Goal: Information Seeking & Learning: Find specific fact

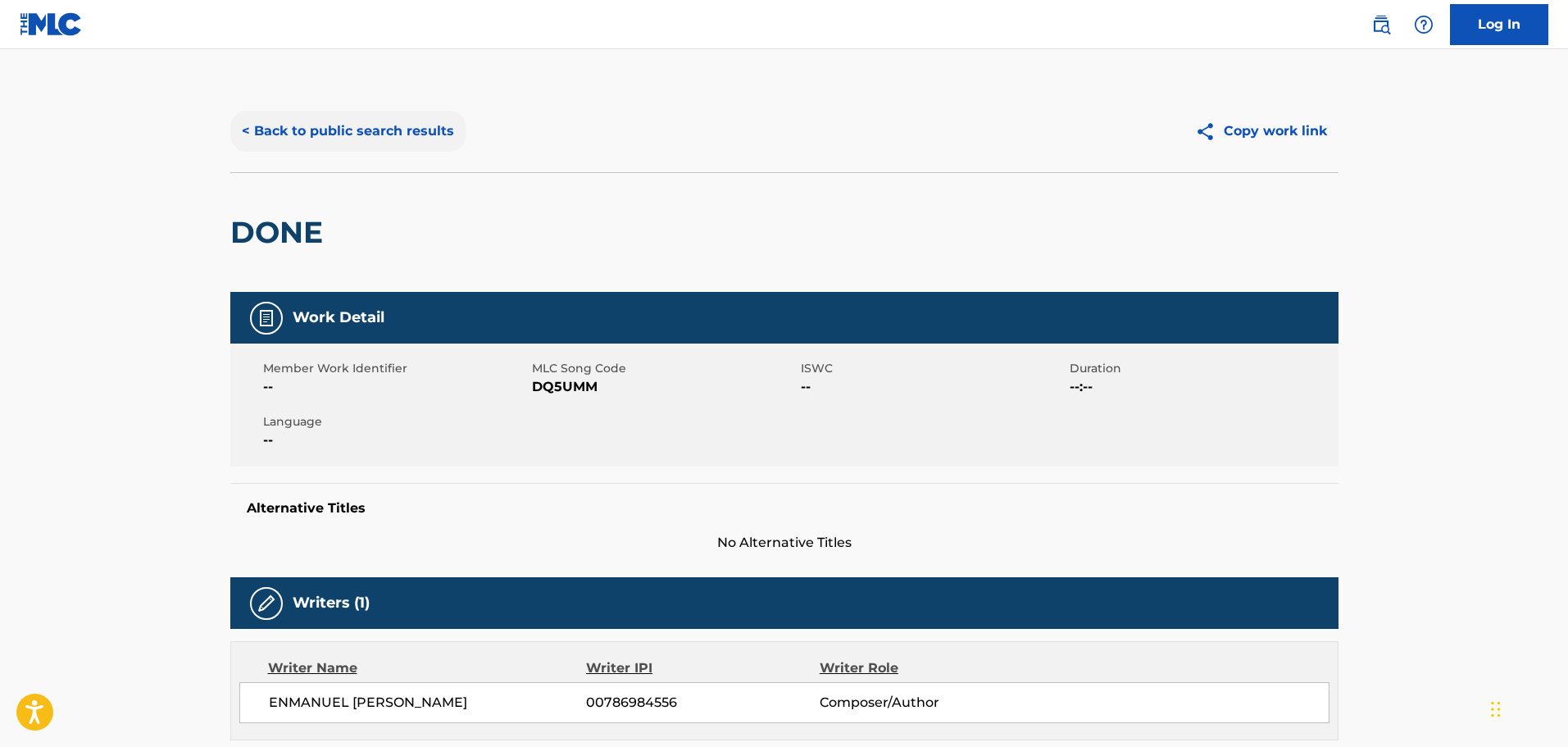
click at [365, 141] on button "< Back to public search results" at bounding box center [348, 131] width 235 height 41
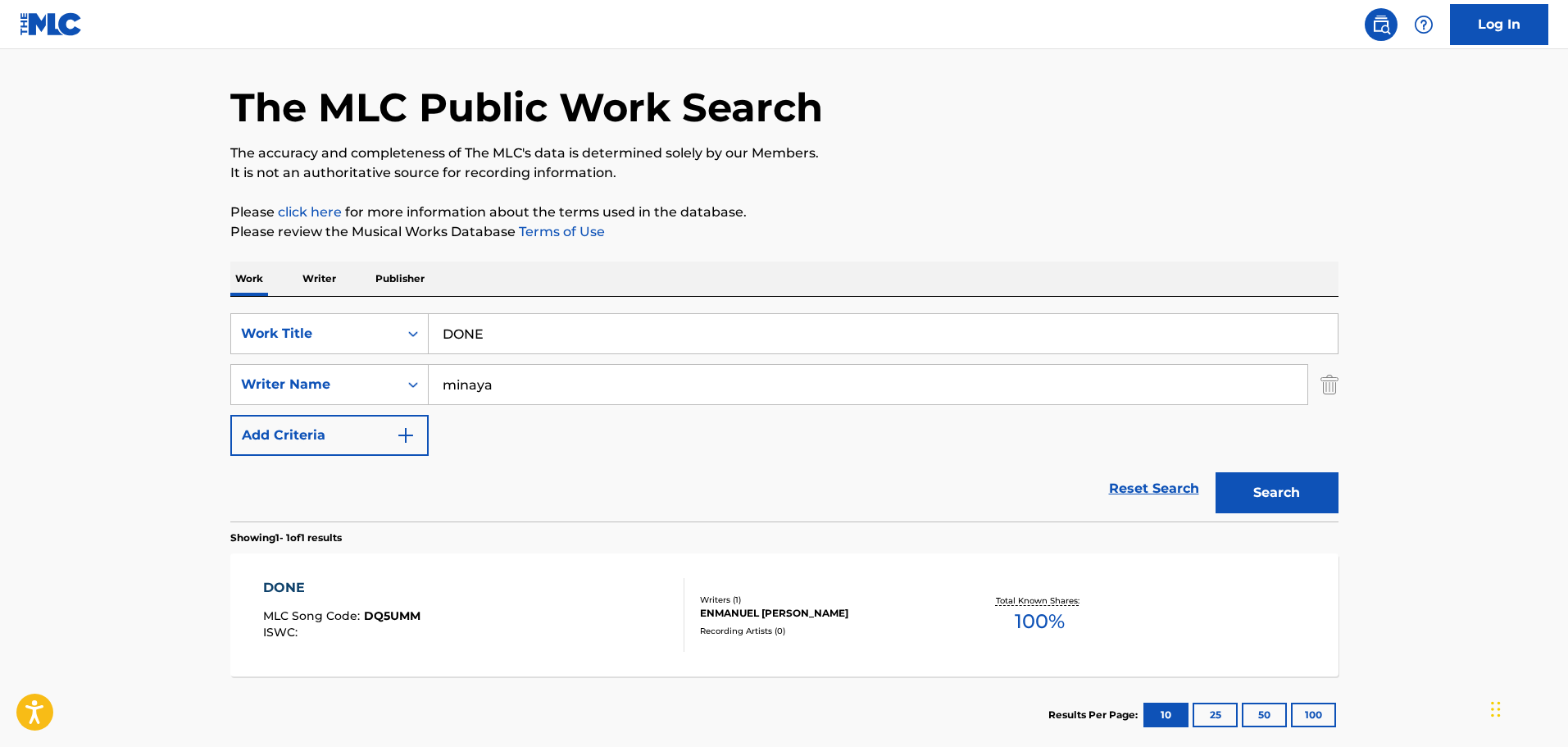
drag, startPoint x: 657, startPoint y: 346, endPoint x: 453, endPoint y: 315, distance: 206.3
click at [453, 315] on input "DONE" at bounding box center [882, 334] width 909 height 39
type input "D"
type input "VERDADEIRO AMOR"
click at [1215, 472] on button "Search" at bounding box center [1276, 493] width 123 height 41
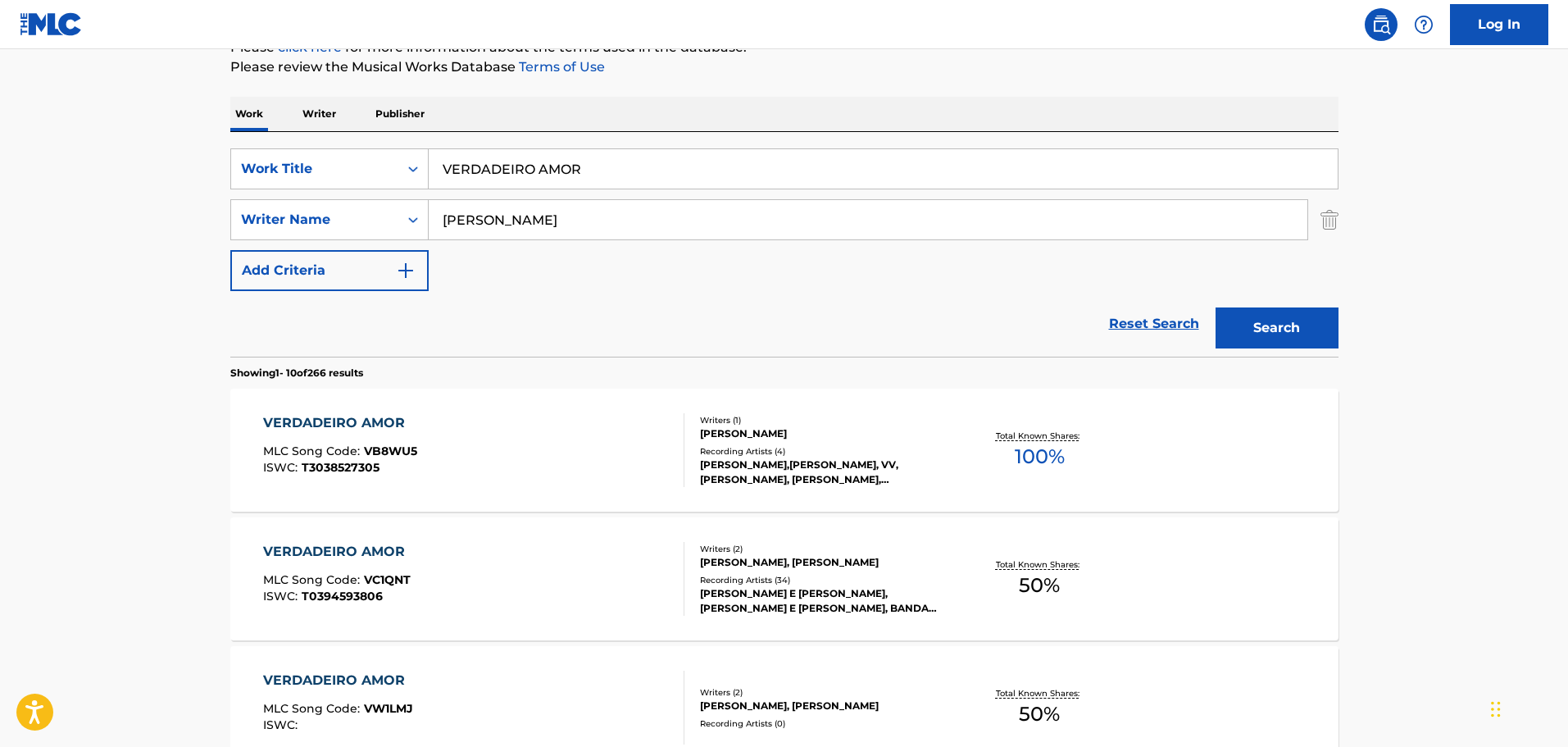
scroll to position [216, 0]
drag, startPoint x: 544, startPoint y: 223, endPoint x: 239, endPoint y: 227, distance: 305.0
click at [239, 227] on div "SearchWithCriteria89722c5d-02be-4858-85eb-6f7d344be80b Writer Name [PERSON_NAME]" at bounding box center [784, 221] width 1108 height 41
type input "[PERSON_NAME]"
click at [1215, 308] on button "Search" at bounding box center [1276, 329] width 123 height 41
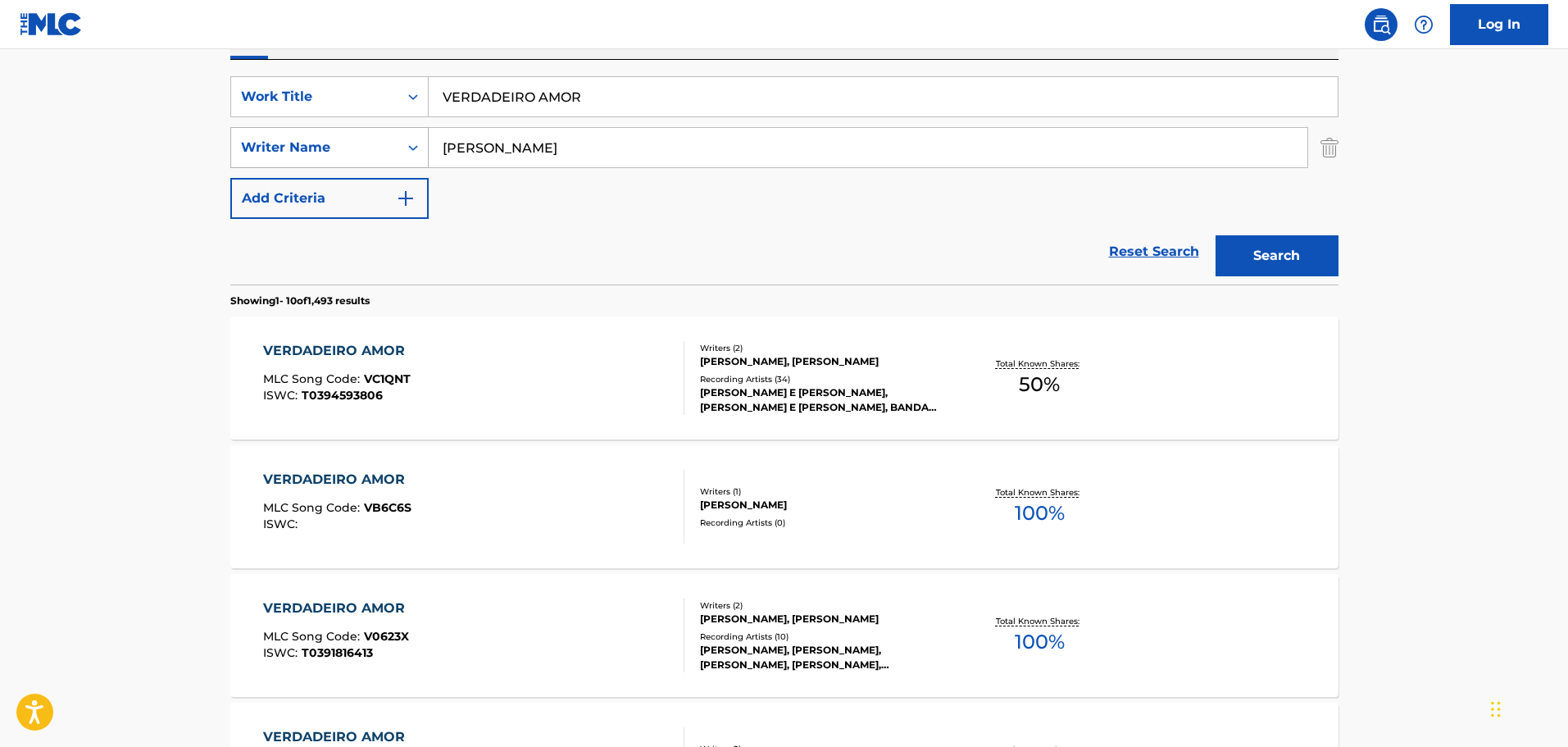
scroll to position [462, 0]
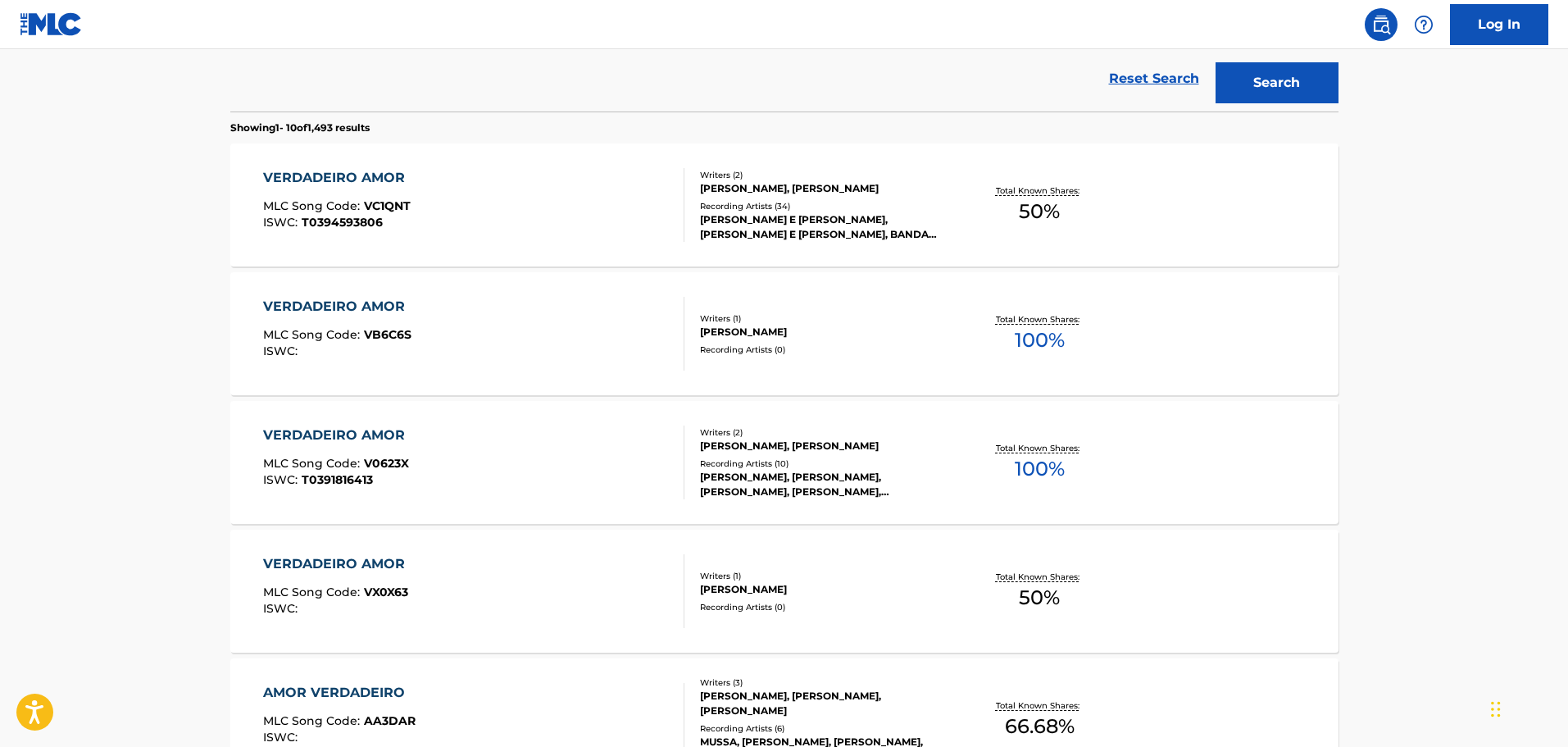
click at [477, 200] on div "VERDADEIRO AMOR MLC Song Code : VC1QNT ISWC : T0394593806" at bounding box center [474, 205] width 422 height 74
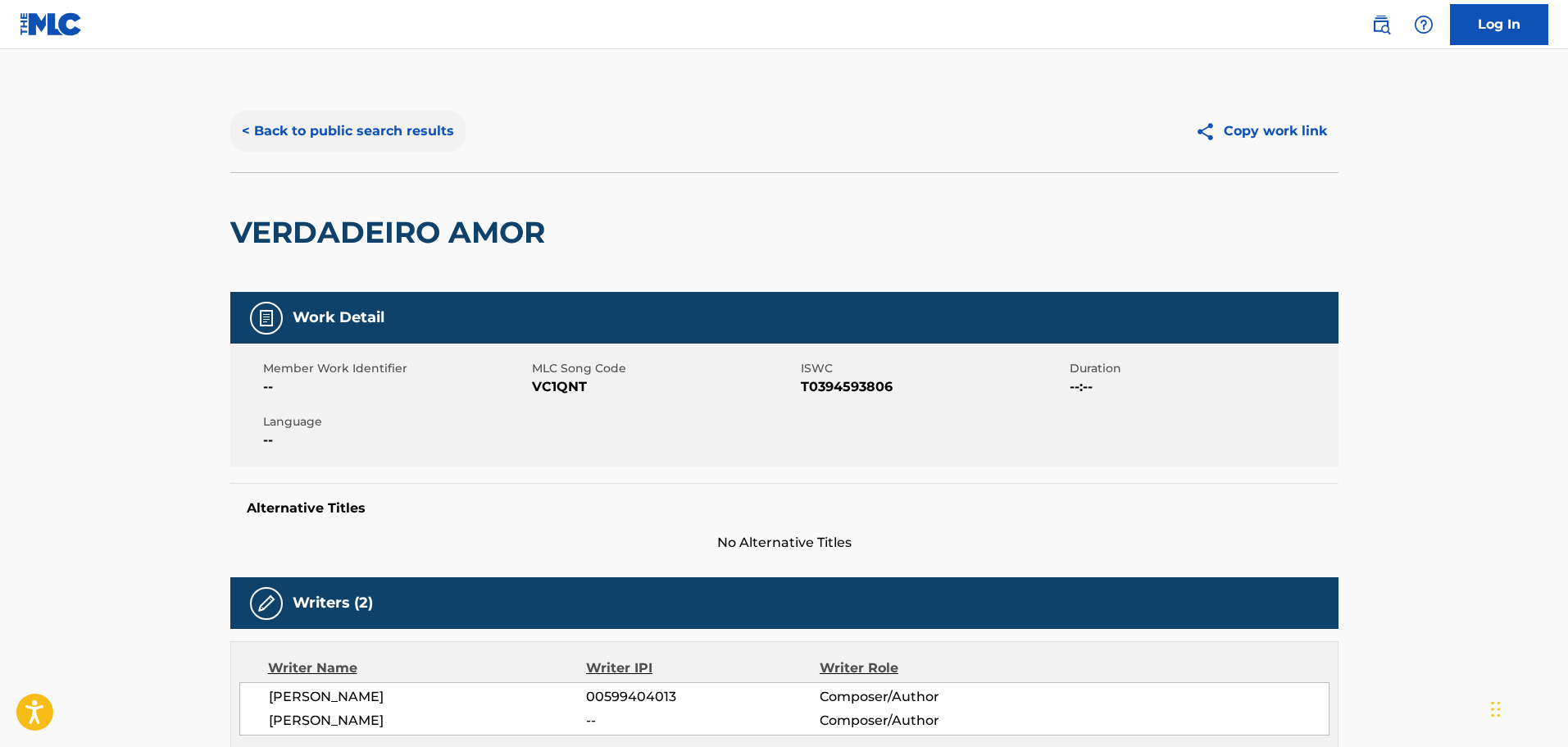
click at [398, 129] on button "< Back to public search results" at bounding box center [348, 131] width 235 height 41
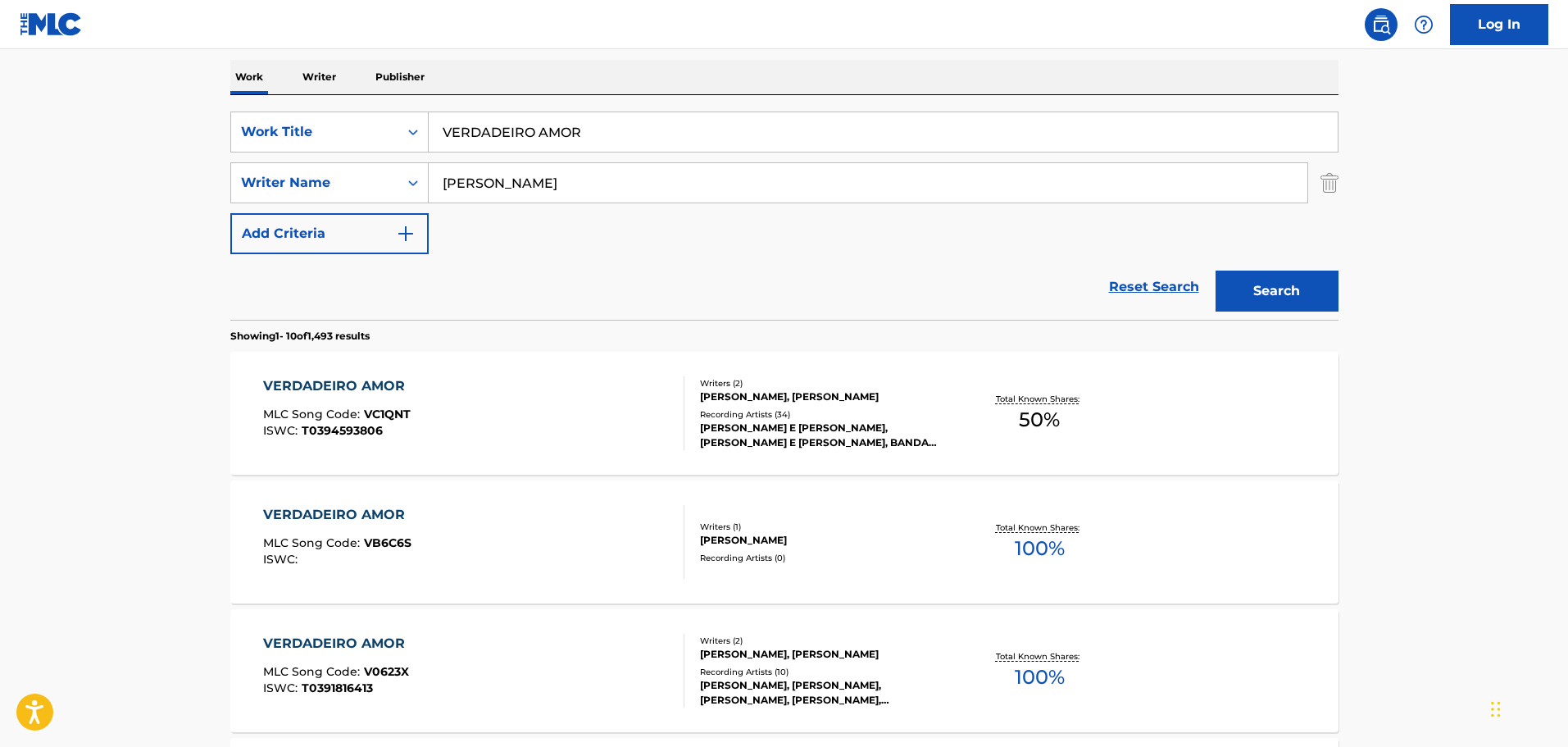
scroll to position [145, 0]
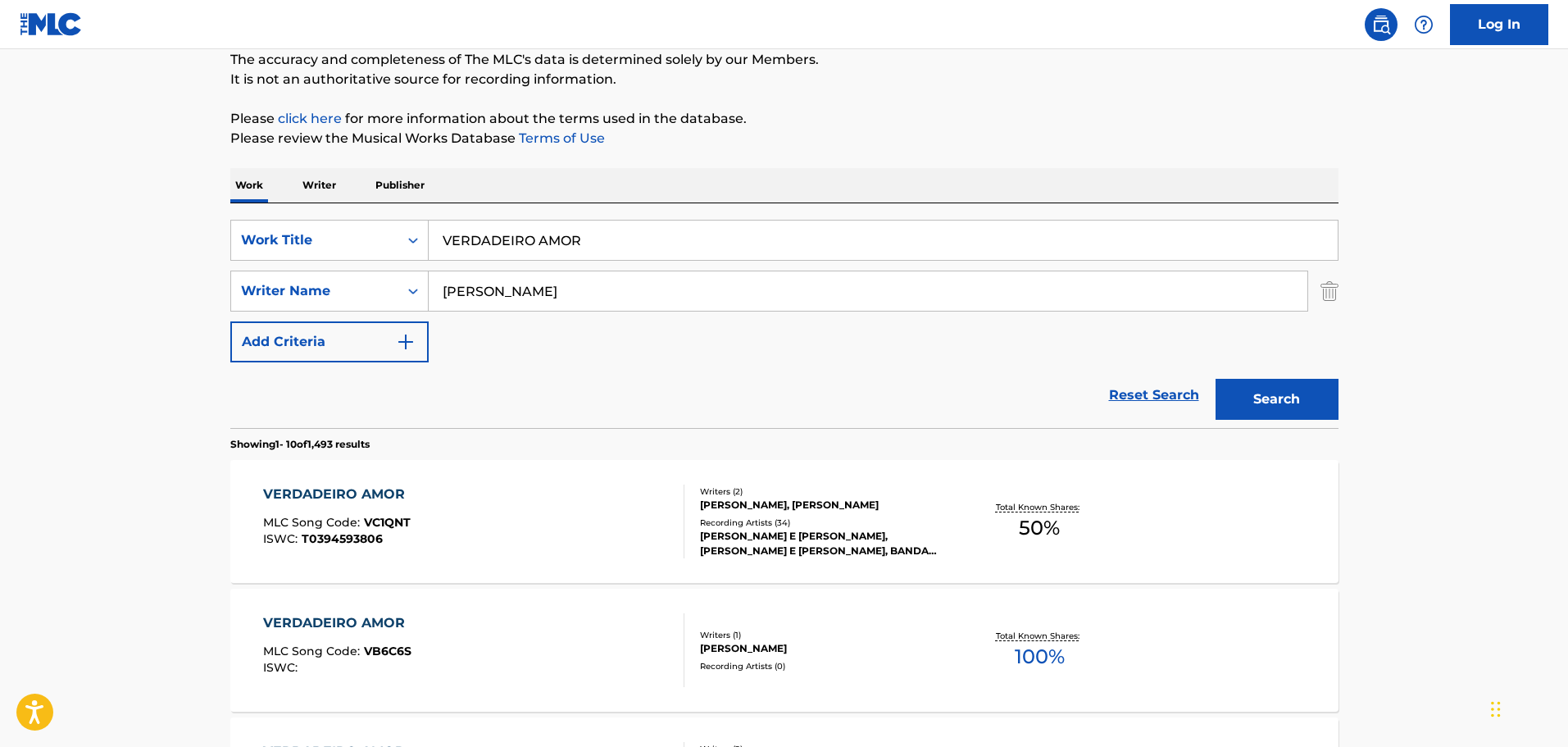
drag, startPoint x: 663, startPoint y: 238, endPoint x: 398, endPoint y: 193, distance: 268.8
type input "if she aint country"
type input "champagne"
click at [1215, 378] on button "Search" at bounding box center [1276, 399] width 123 height 41
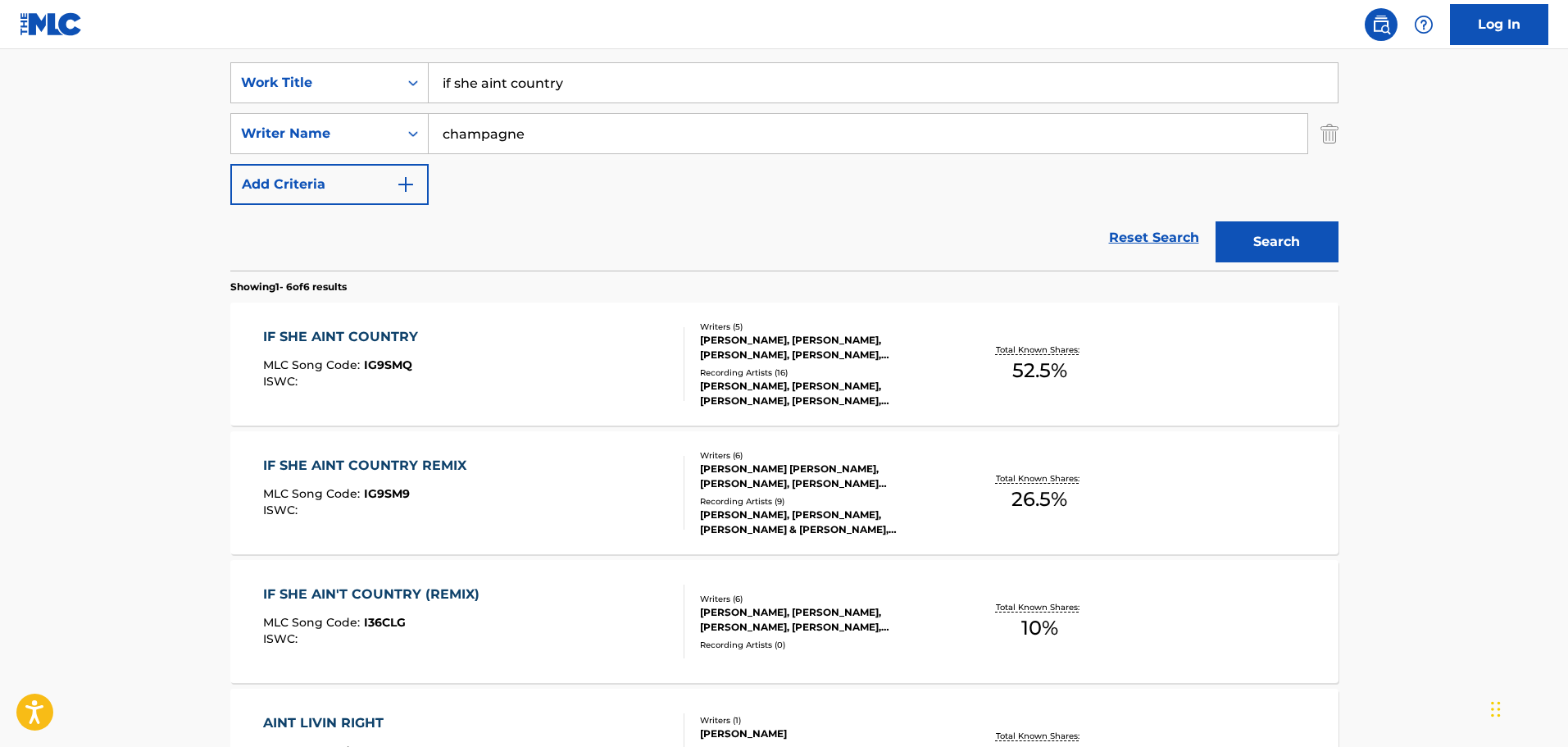
scroll to position [309, 0]
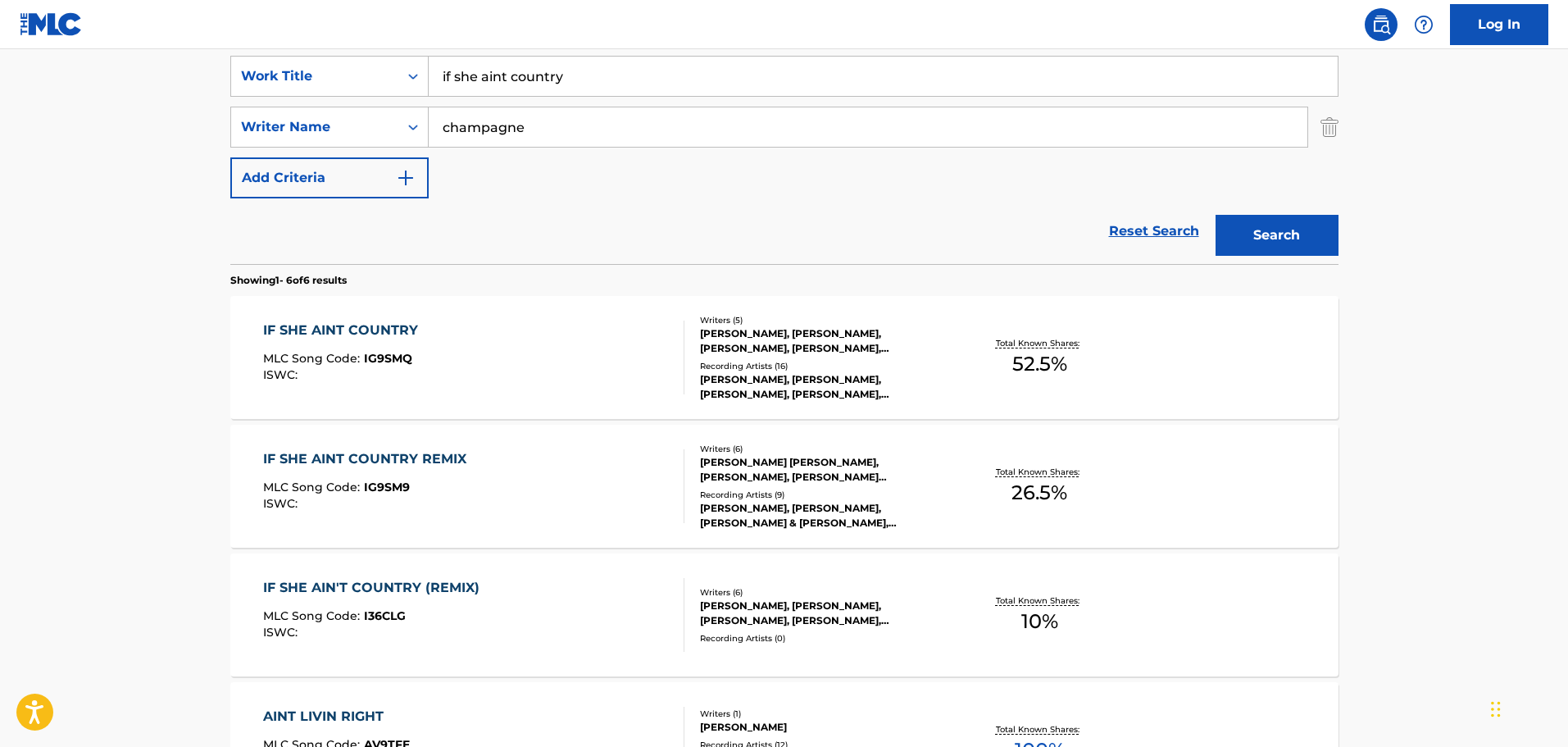
click at [505, 332] on div "IF SHE AINT COUNTRY MLC Song Code : IG9SMQ ISWC :" at bounding box center [474, 357] width 422 height 74
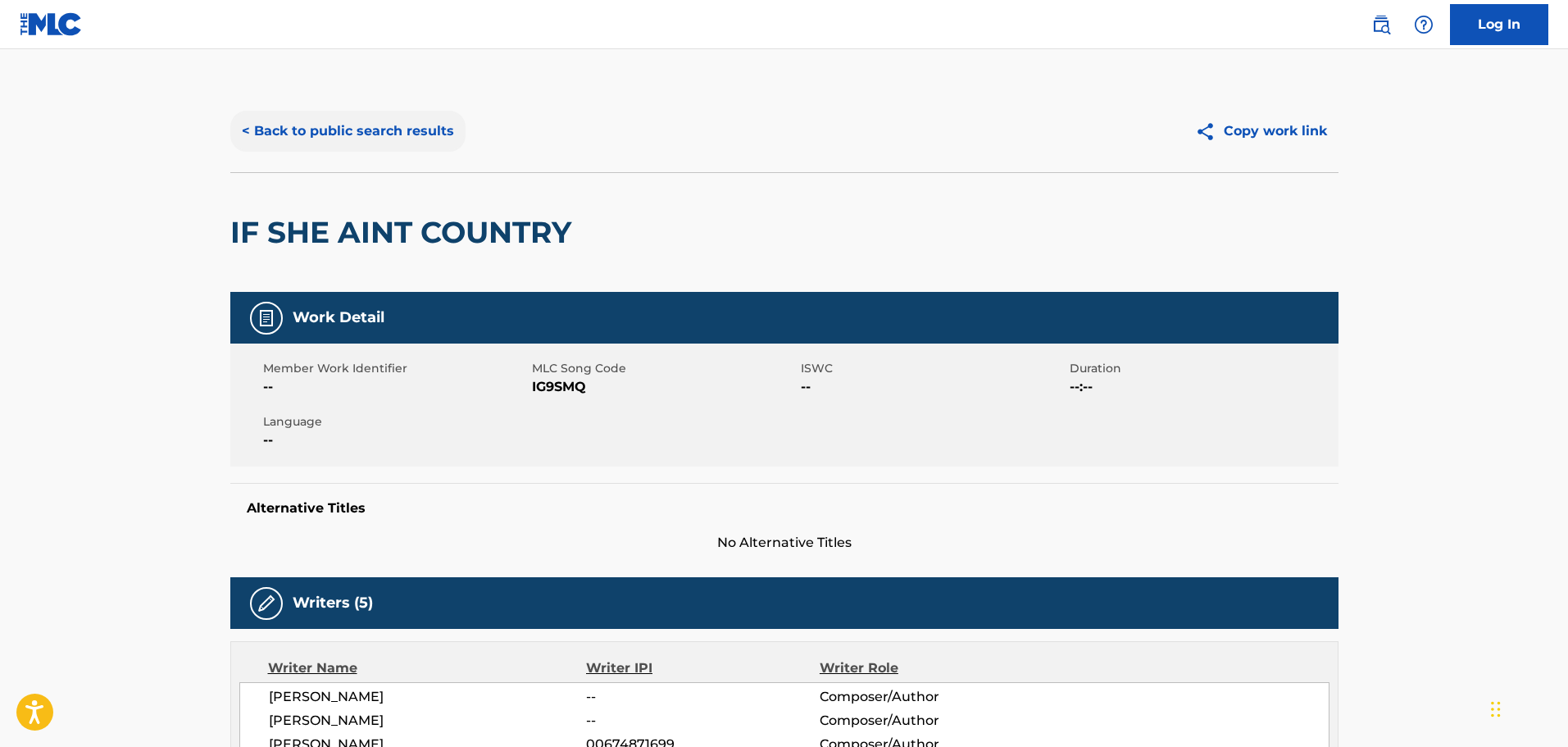
click at [401, 124] on button "< Back to public search results" at bounding box center [348, 131] width 235 height 41
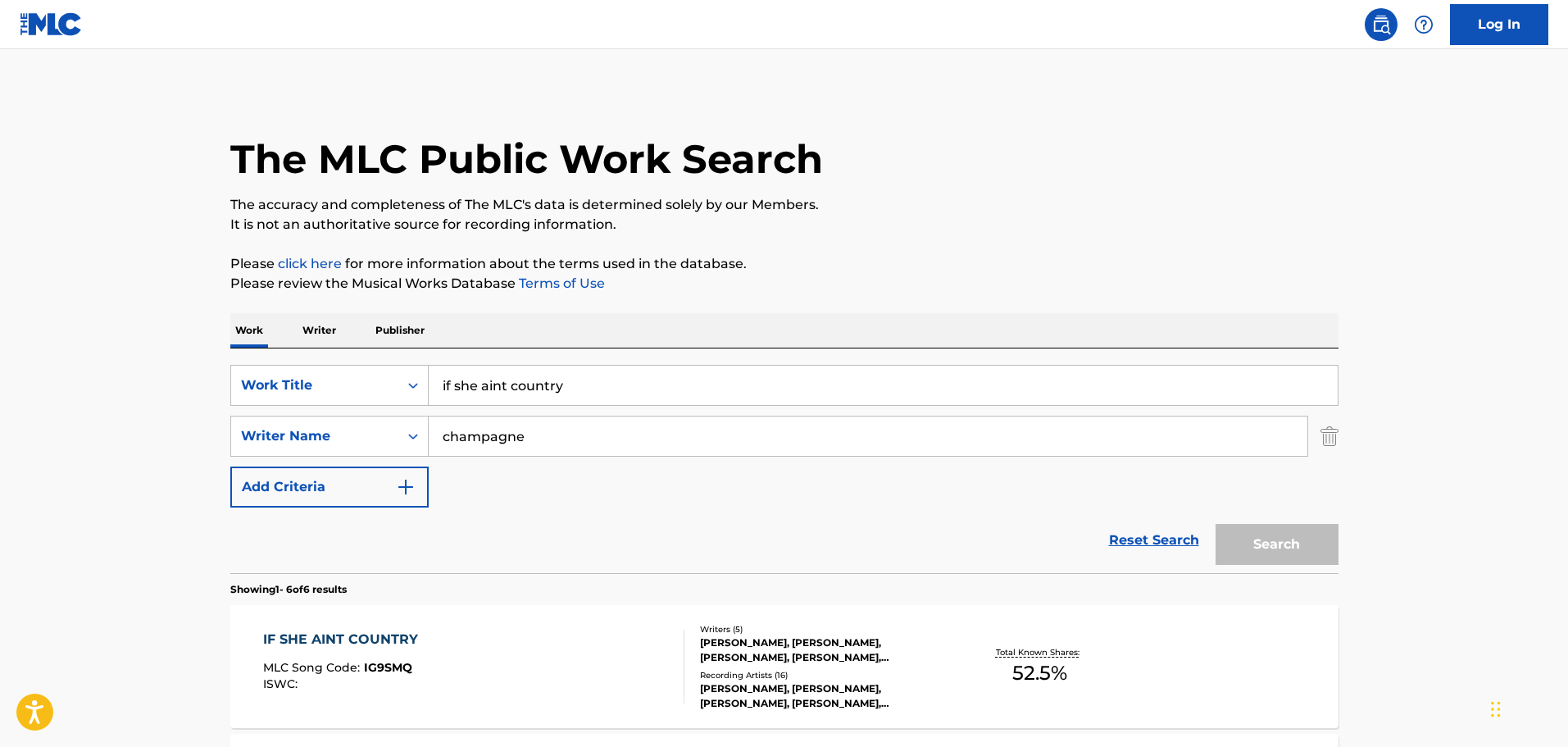
scroll to position [309, 0]
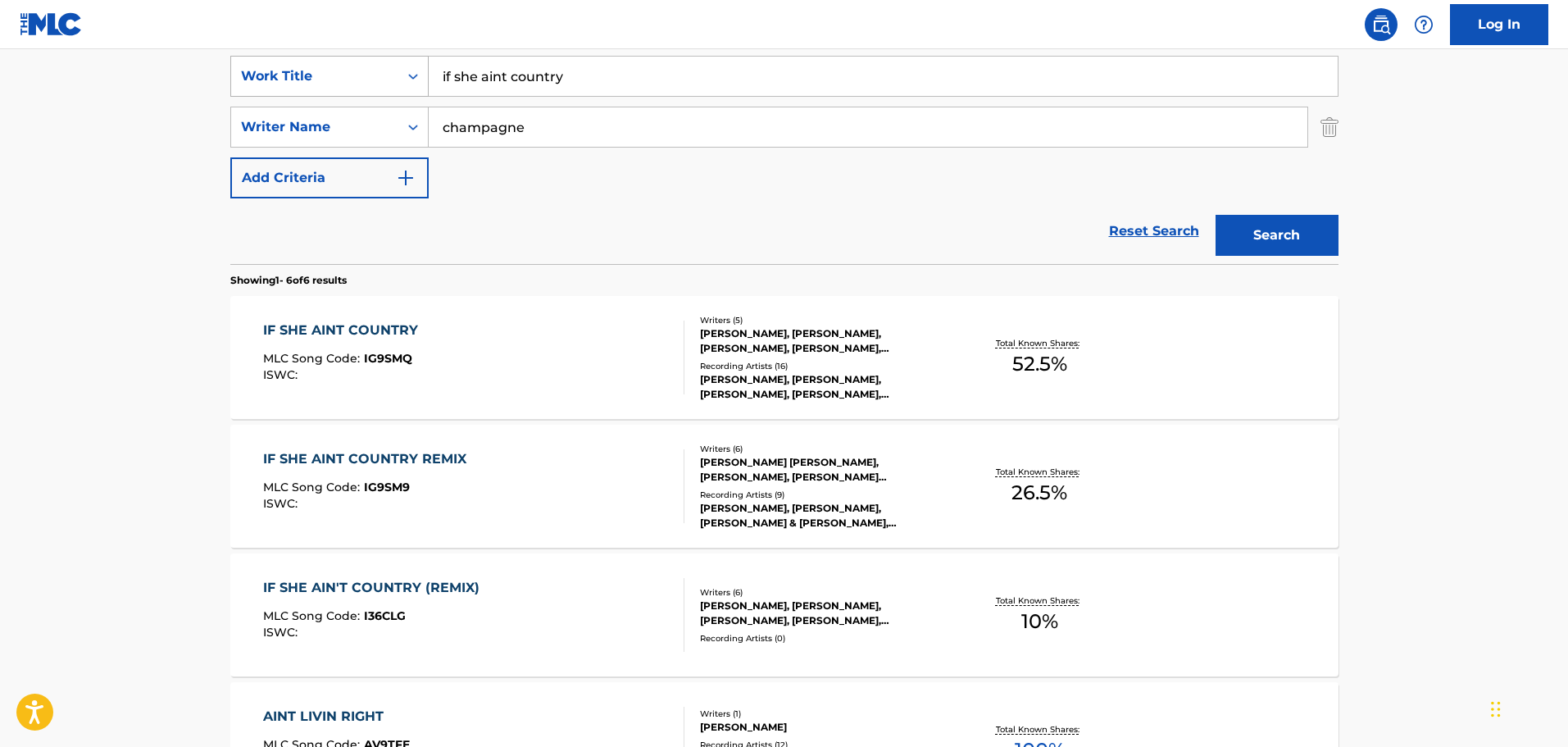
drag, startPoint x: 645, startPoint y: 70, endPoint x: 246, endPoint y: 58, distance: 399.2
click at [249, 58] on div "SearchWithCriteriacd332d84-1283-43cd-83c8-8e2b93c169e1 Work Title if she aint c…" at bounding box center [784, 77] width 1108 height 41
type input "volta pra mim"
type input "da [PERSON_NAME]"
click at [1215, 215] on button "Search" at bounding box center [1276, 236] width 123 height 41
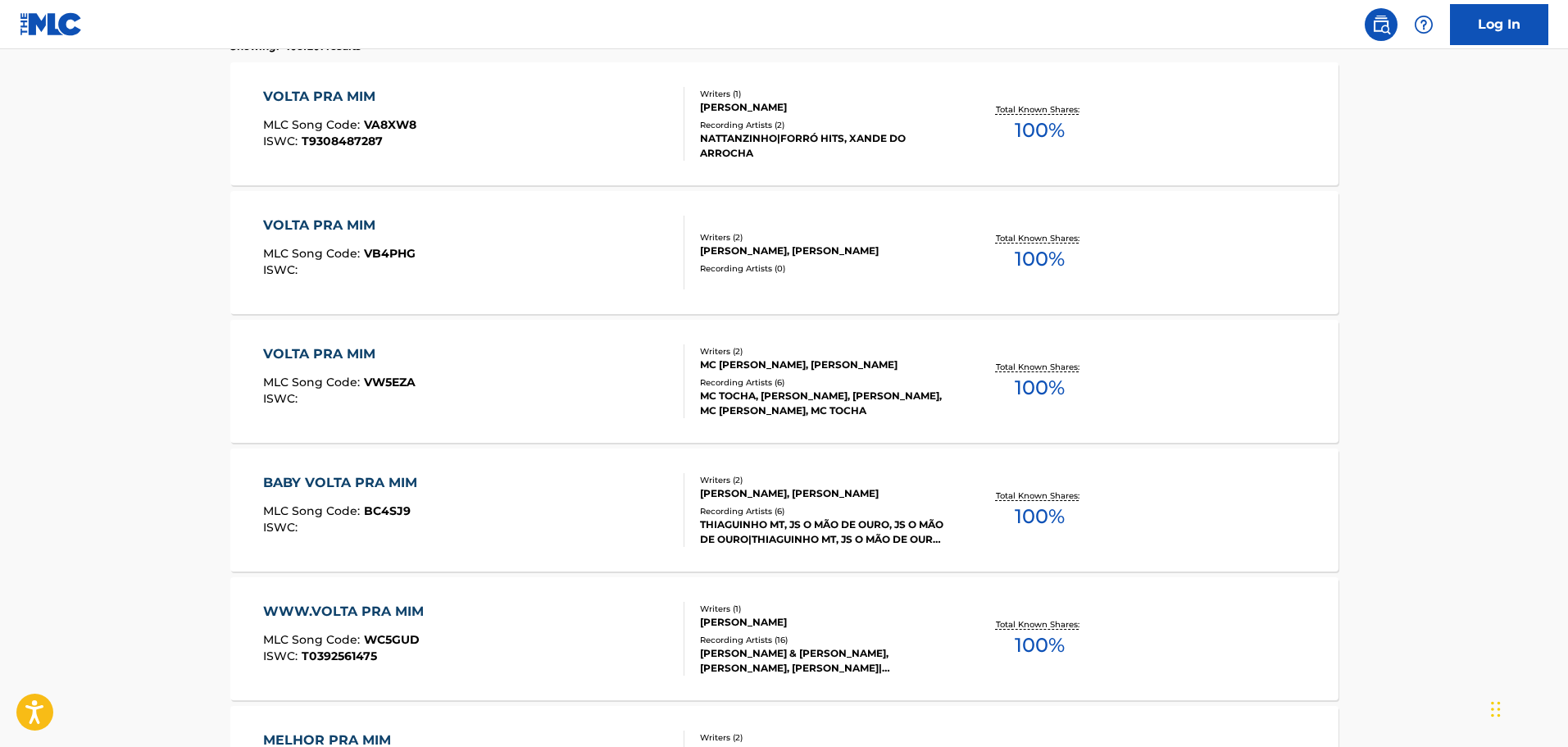
scroll to position [555, 0]
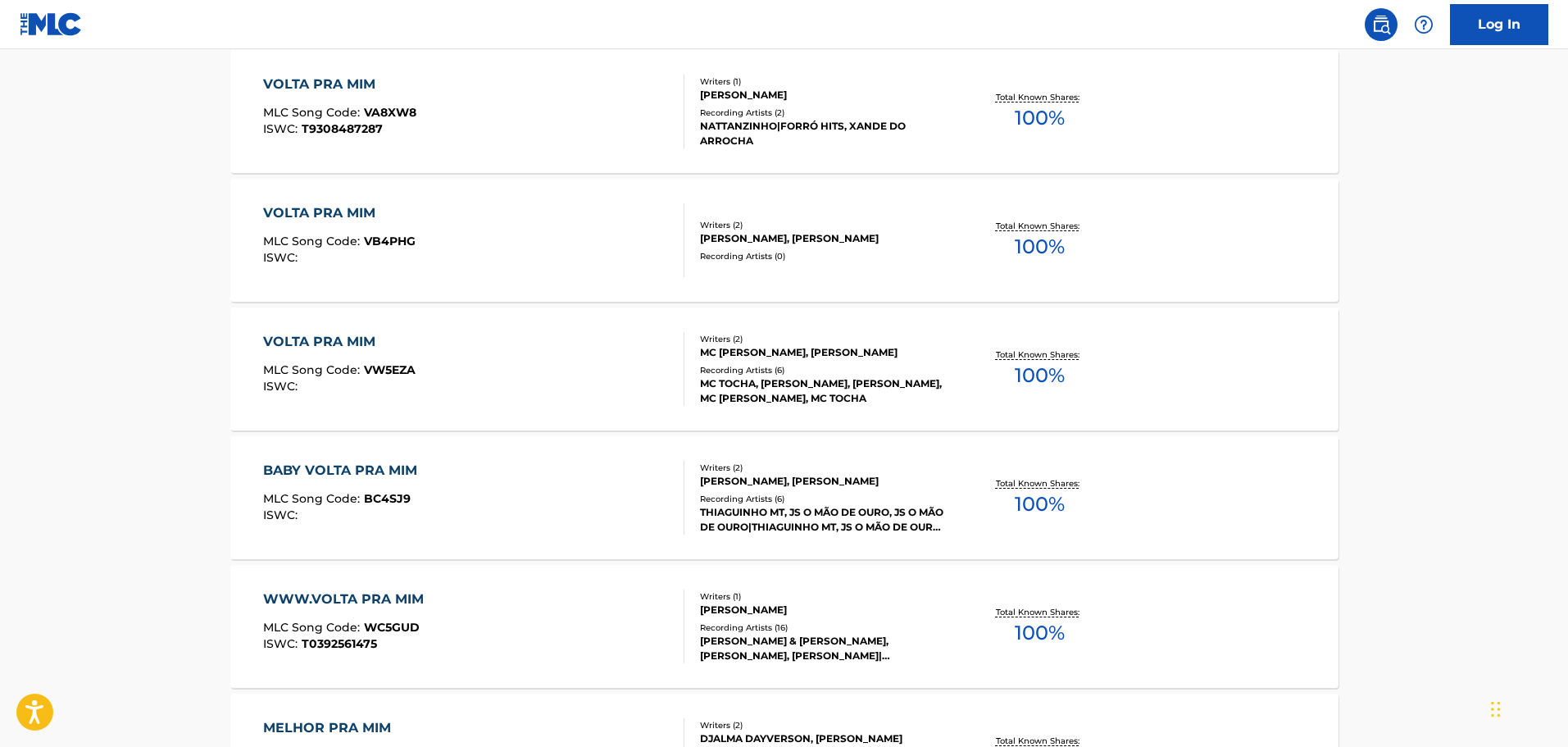
click at [532, 369] on div "VOLTA PRA MIM MLC Song Code : VW5EZA ISWC :" at bounding box center [474, 369] width 422 height 74
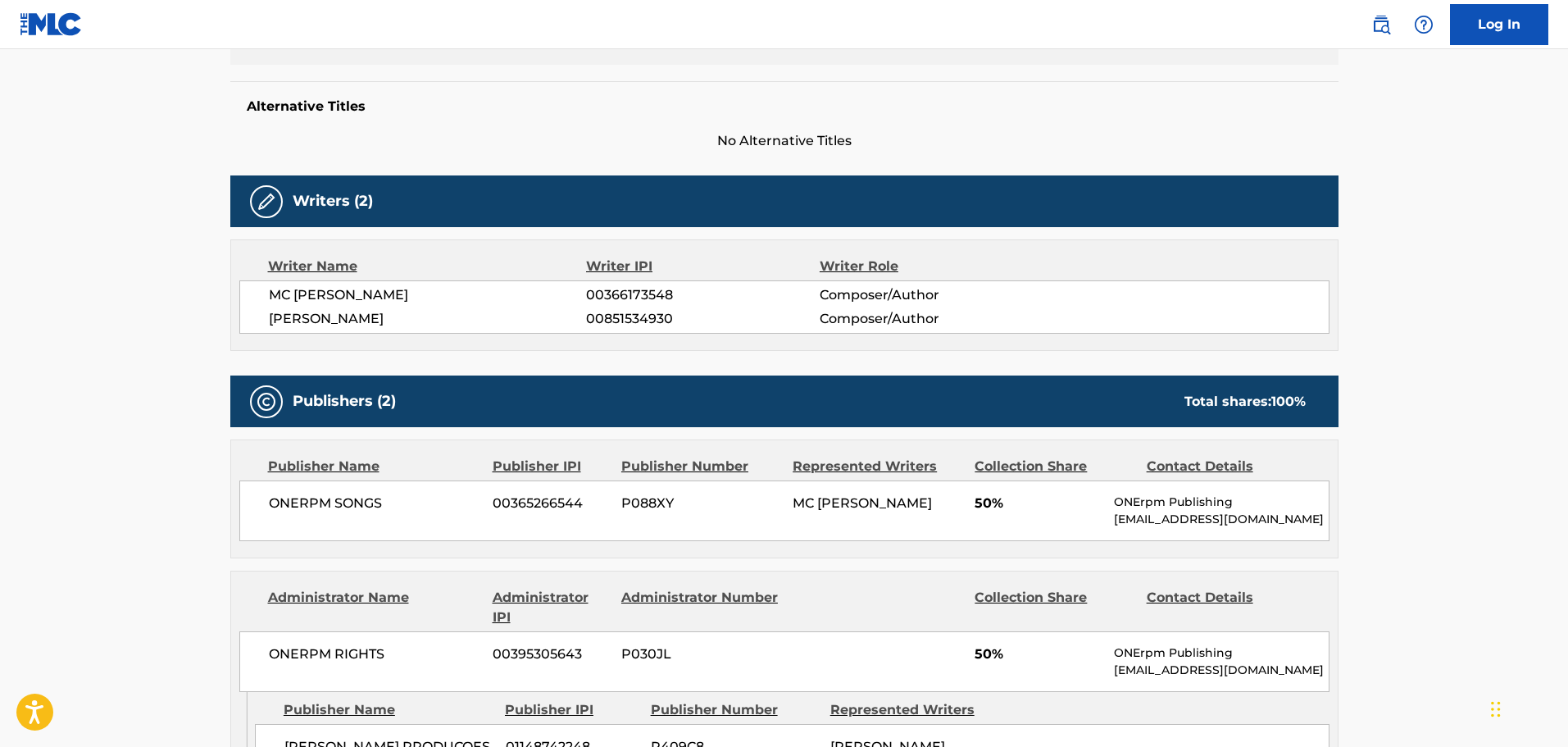
scroll to position [410, 0]
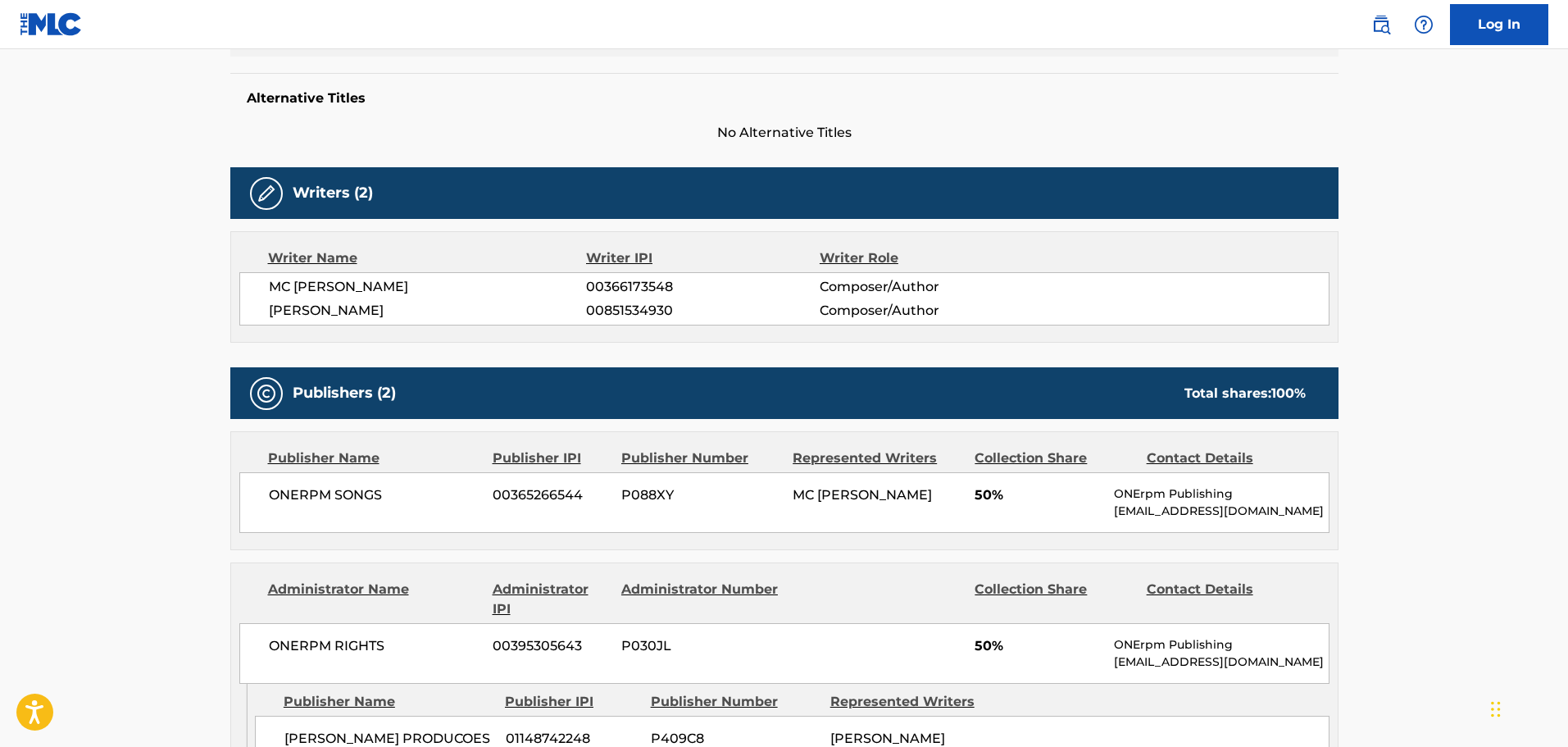
click at [451, 310] on span "[PERSON_NAME]" at bounding box center [427, 310] width 318 height 20
copy span "FERREIRA"
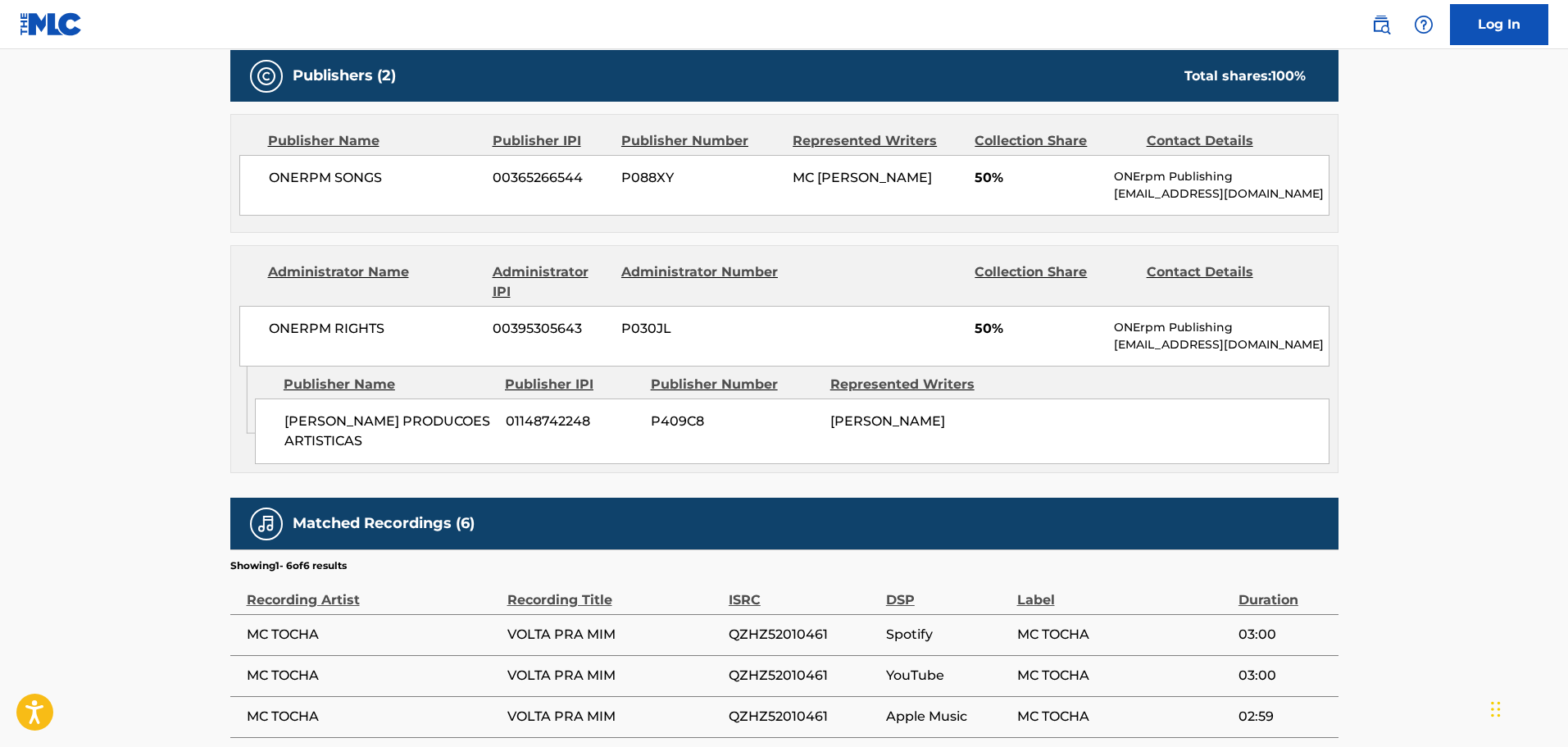
scroll to position [945, 0]
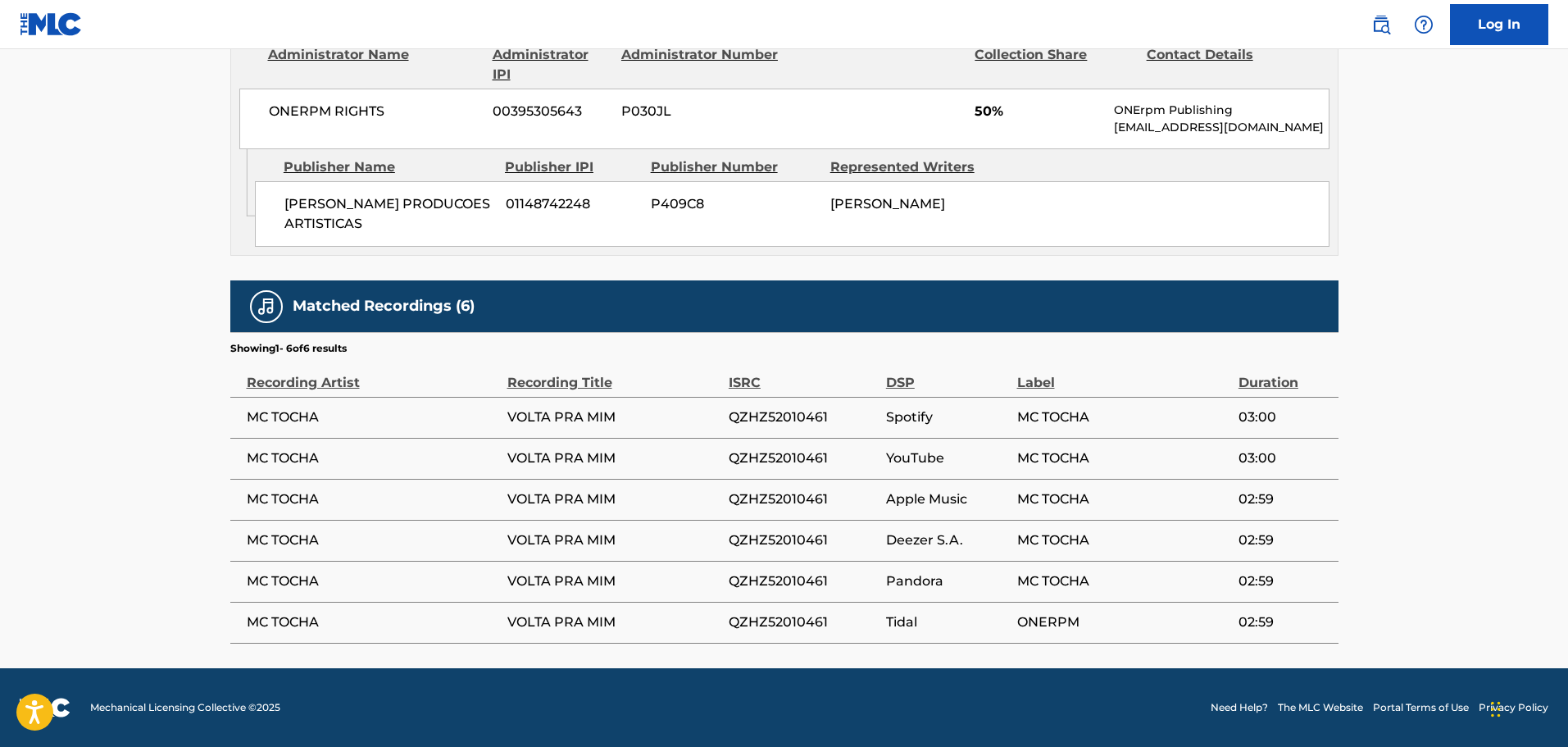
click at [571, 195] on span "01148742248" at bounding box center [571, 204] width 133 height 20
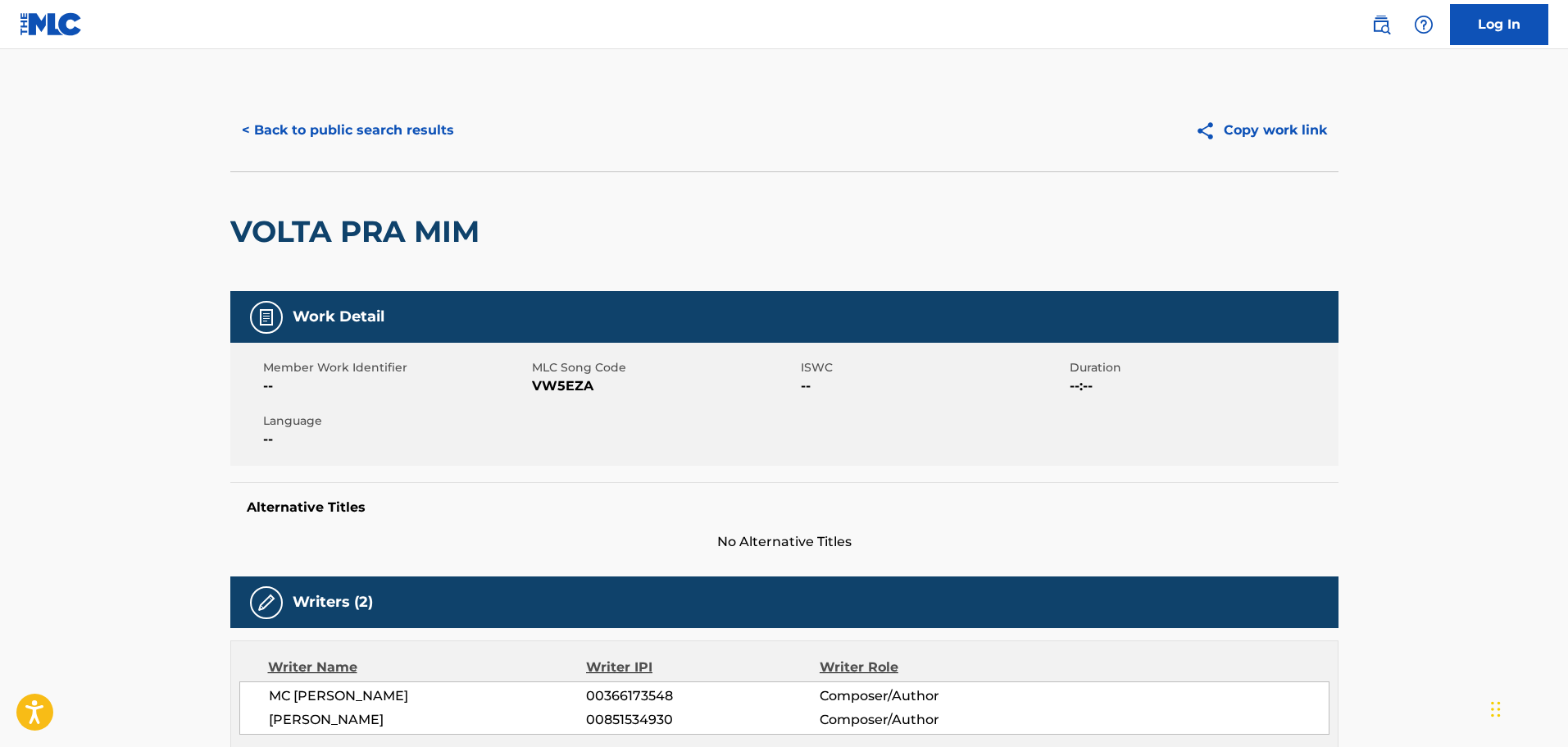
scroll to position [0, 0]
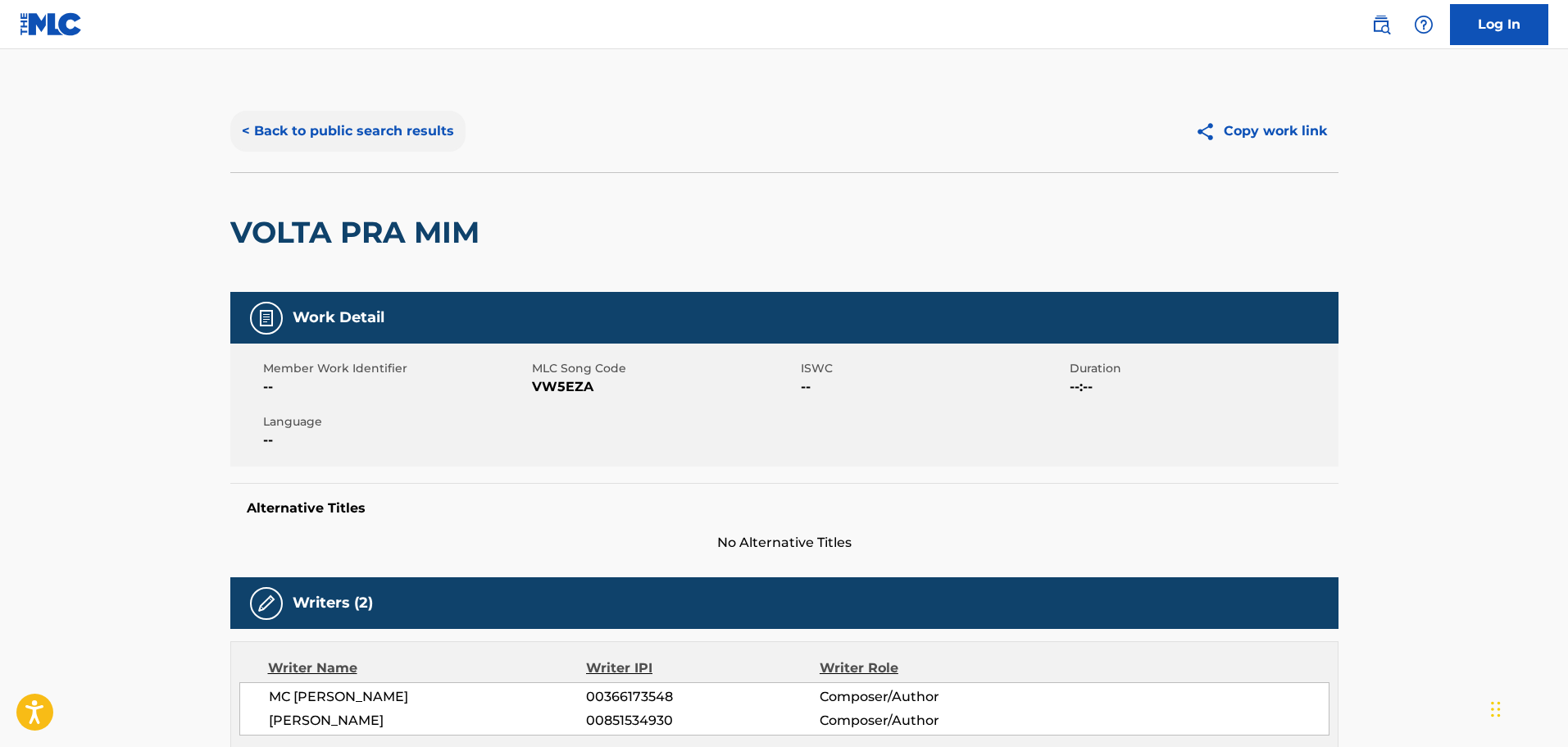
click at [385, 143] on button "< Back to public search results" at bounding box center [348, 131] width 235 height 41
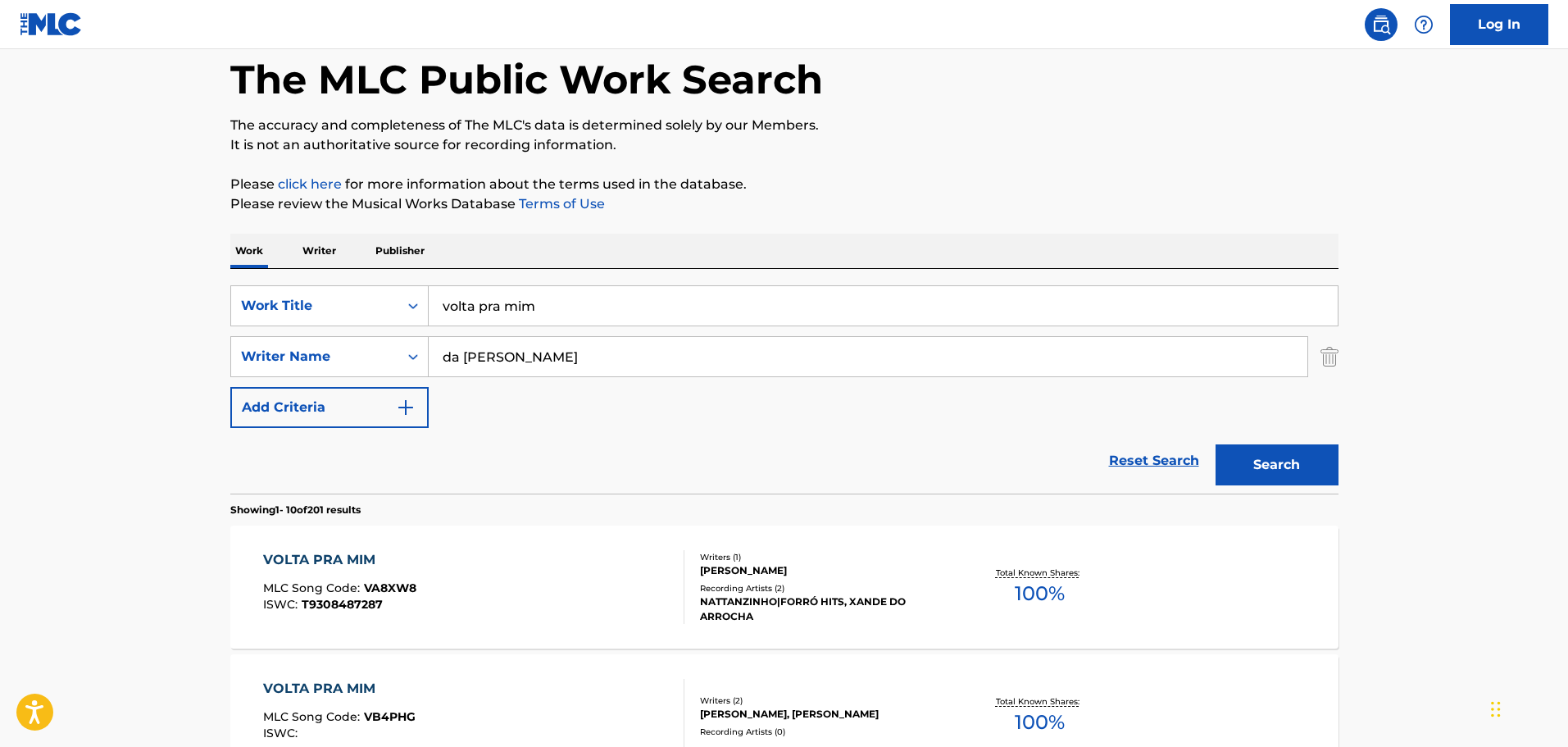
scroll to position [75, 0]
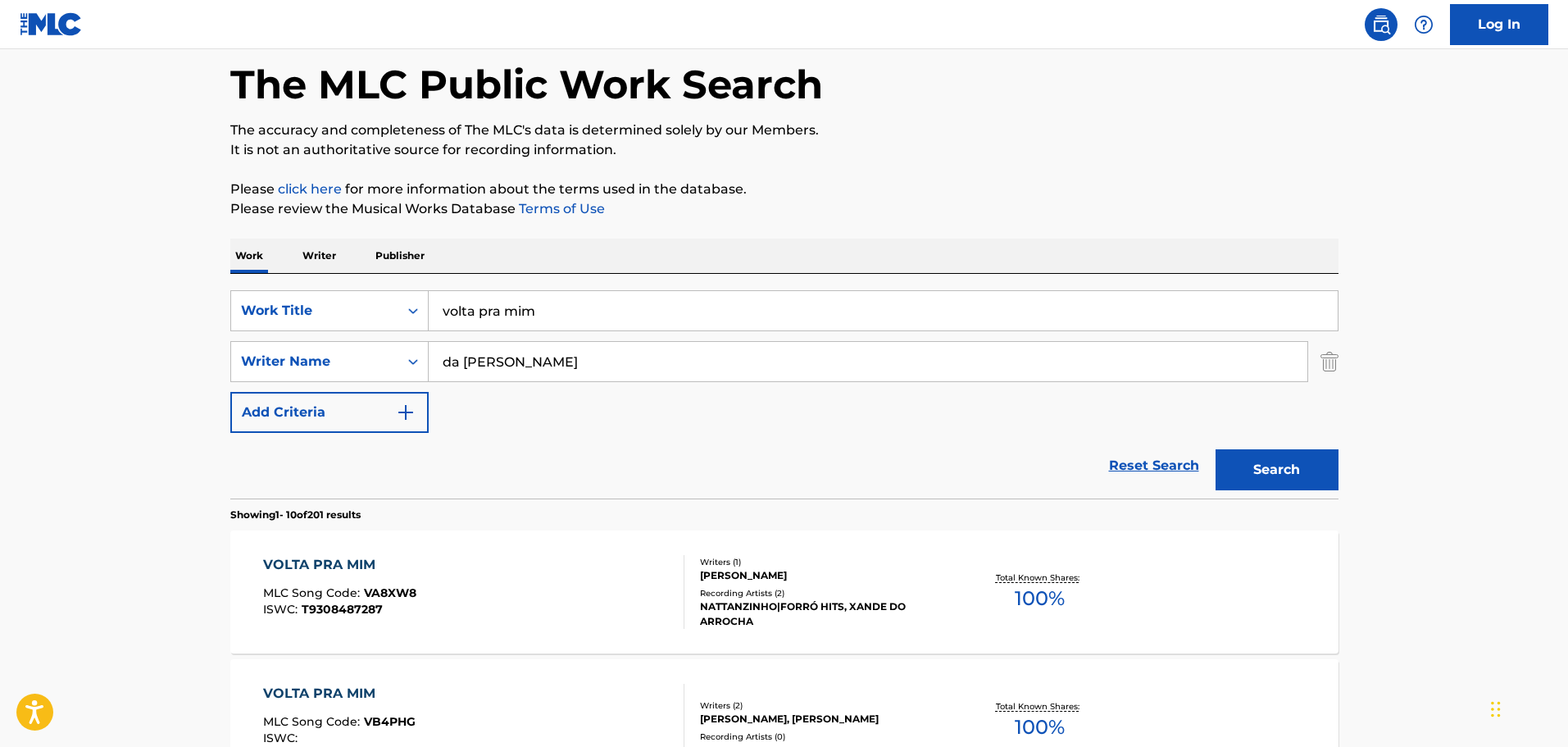
drag, startPoint x: 594, startPoint y: 305, endPoint x: 251, endPoint y: 281, distance: 343.8
click at [251, 281] on div "SearchWithCriteriacd332d84-1283-43cd-83c8-8e2b93c169e1 Work Title volta pra mim…" at bounding box center [784, 386] width 1108 height 225
type input "dos chicas"
drag, startPoint x: 698, startPoint y: 369, endPoint x: 507, endPoint y: 334, distance: 194.2
click at [507, 334] on div "SearchWithCriteriacd332d84-1283-43cd-83c8-8e2b93c169e1 Work Title dos chicas Se…" at bounding box center [784, 362] width 1108 height 143
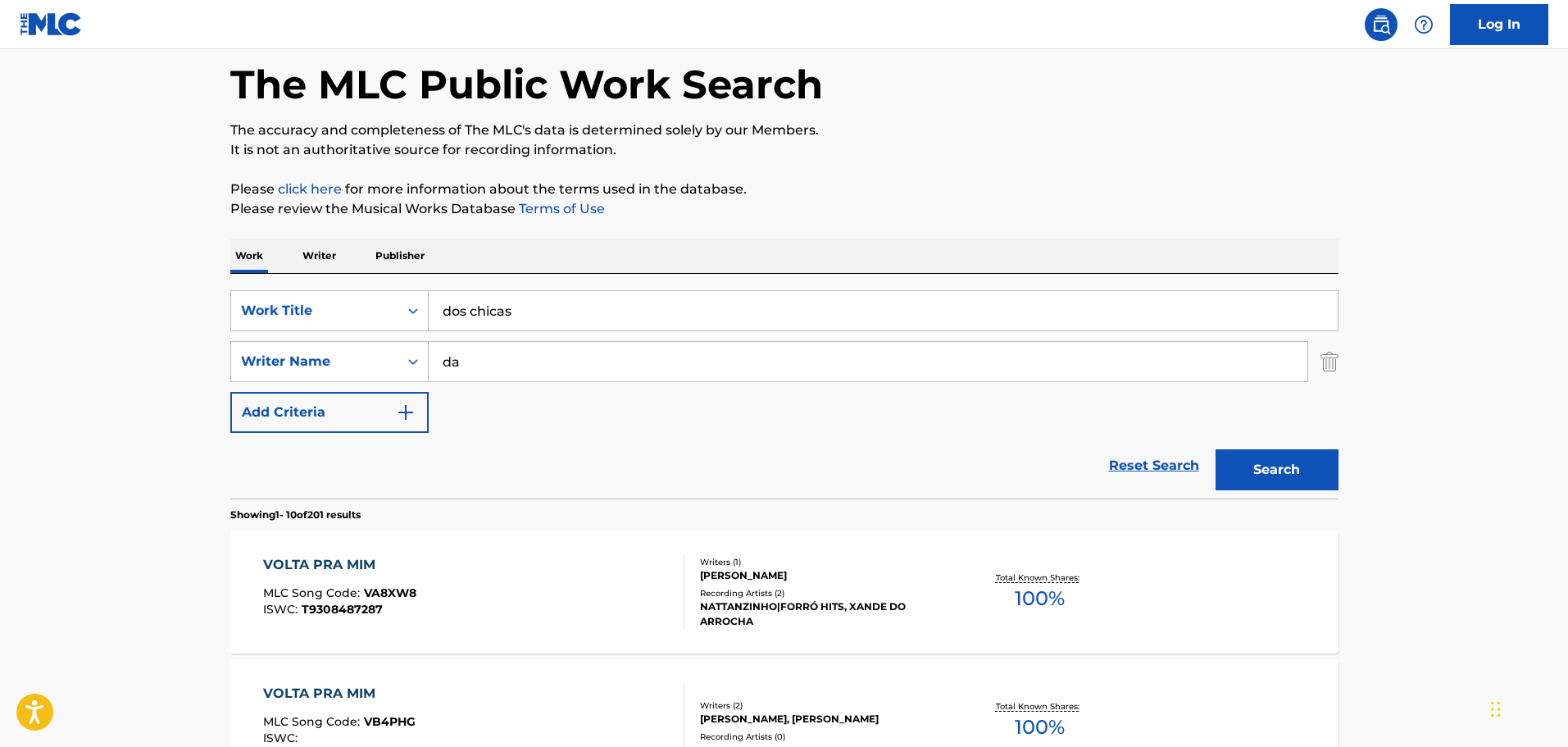
type input "d"
type input "[PERSON_NAME]"
click at [1215, 449] on button "Search" at bounding box center [1276, 470] width 123 height 41
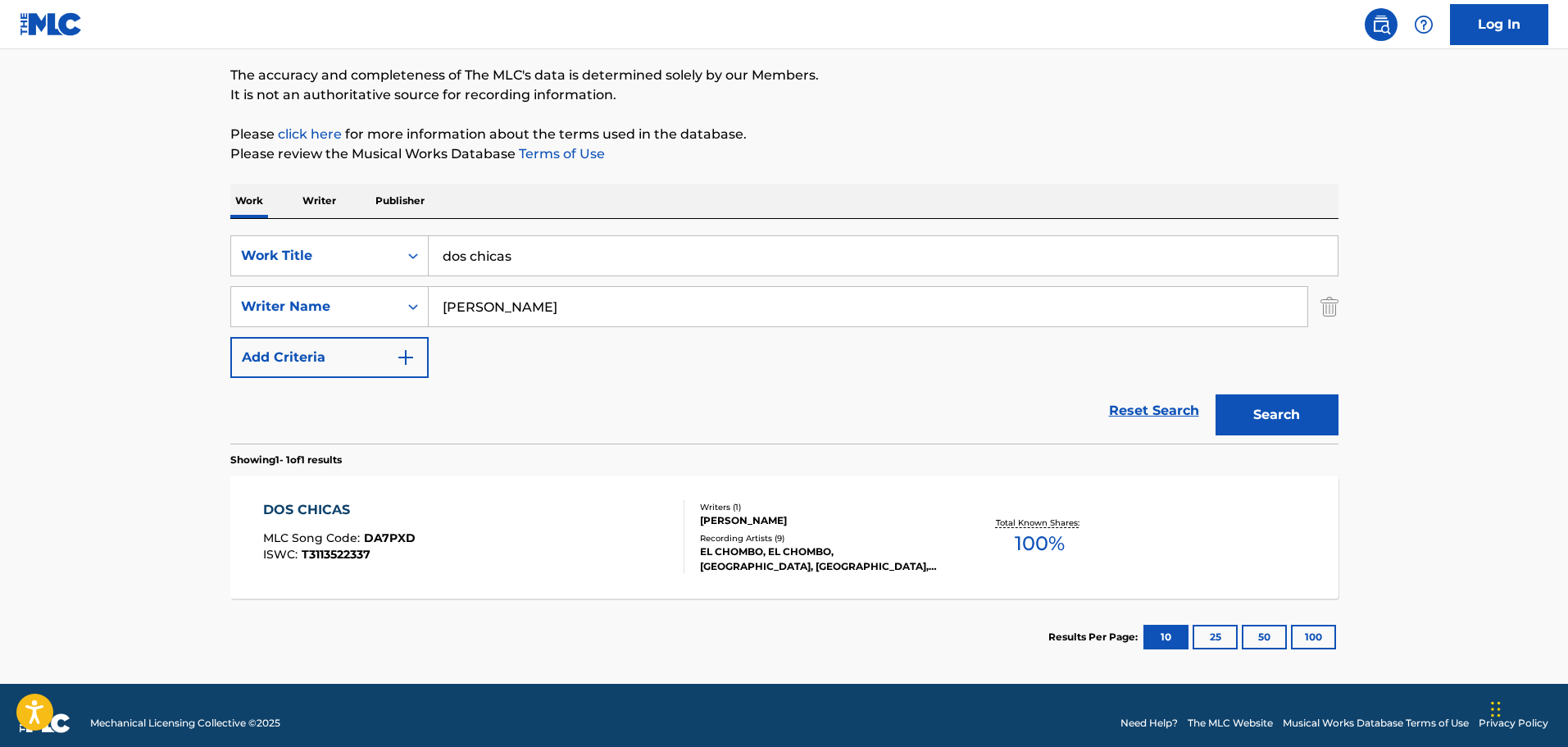
scroll to position [145, 0]
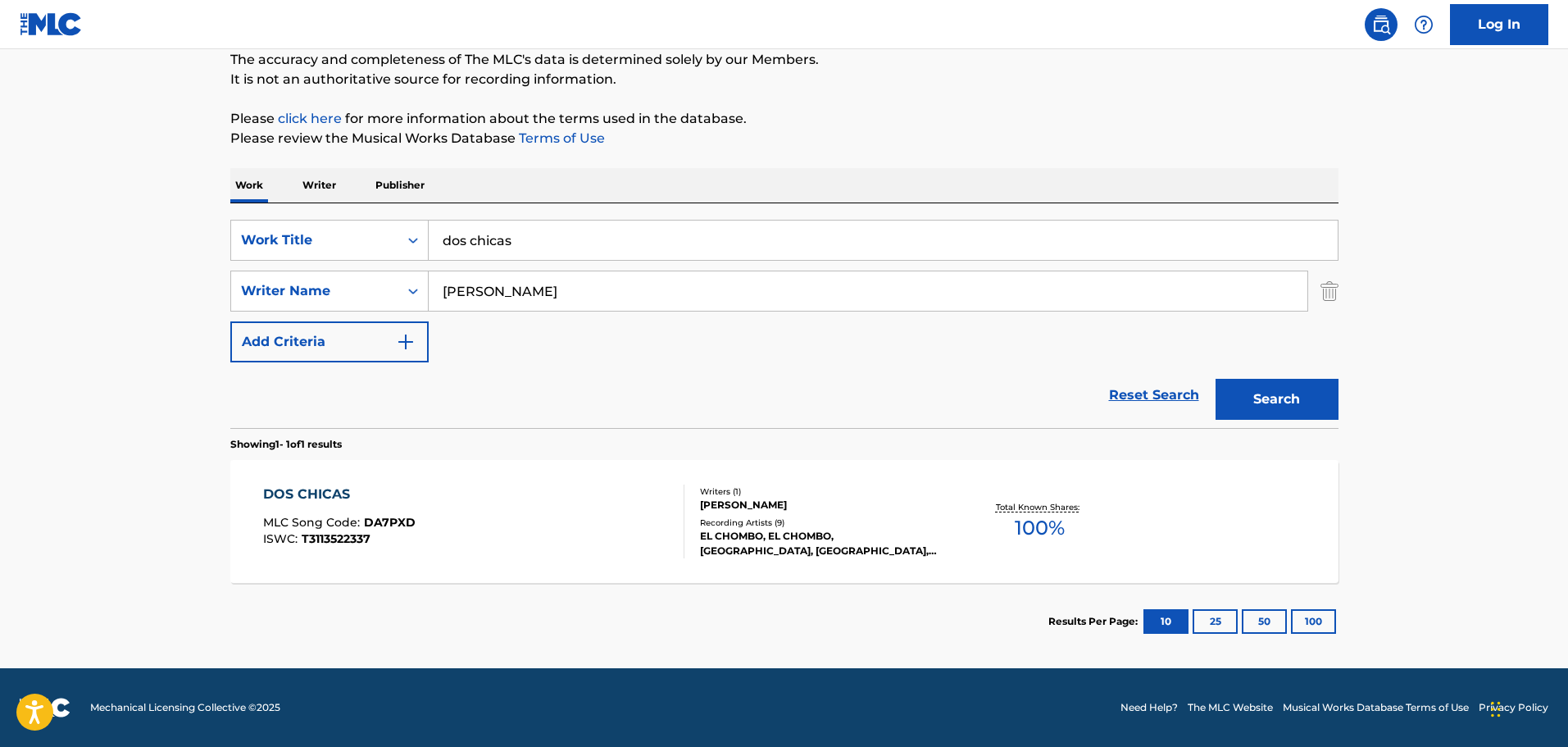
click at [538, 517] on div "DOS CHICAS MLC Song Code : DA7PXD ISWC : T3113522337" at bounding box center [474, 521] width 422 height 74
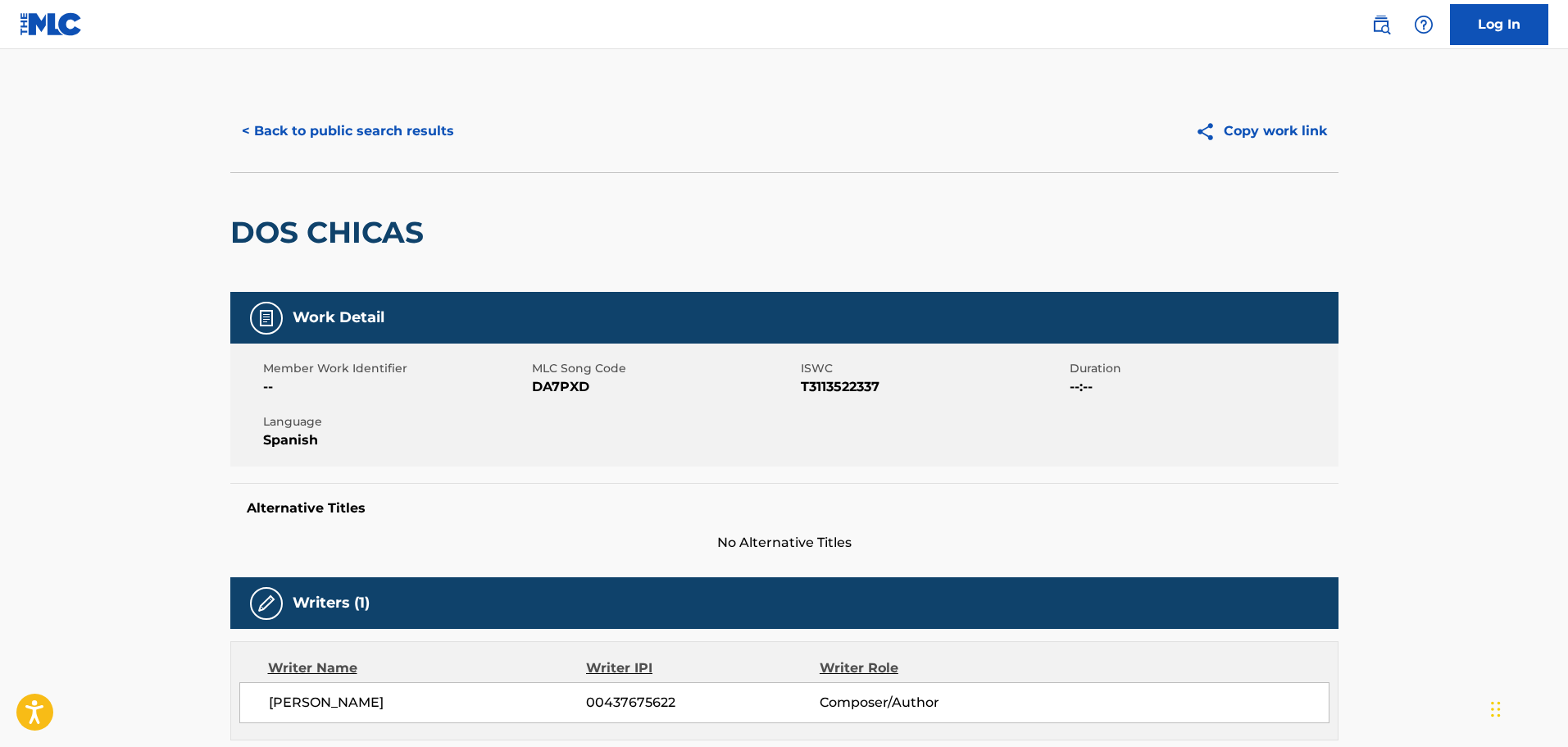
click at [378, 125] on button "< Back to public search results" at bounding box center [348, 131] width 235 height 41
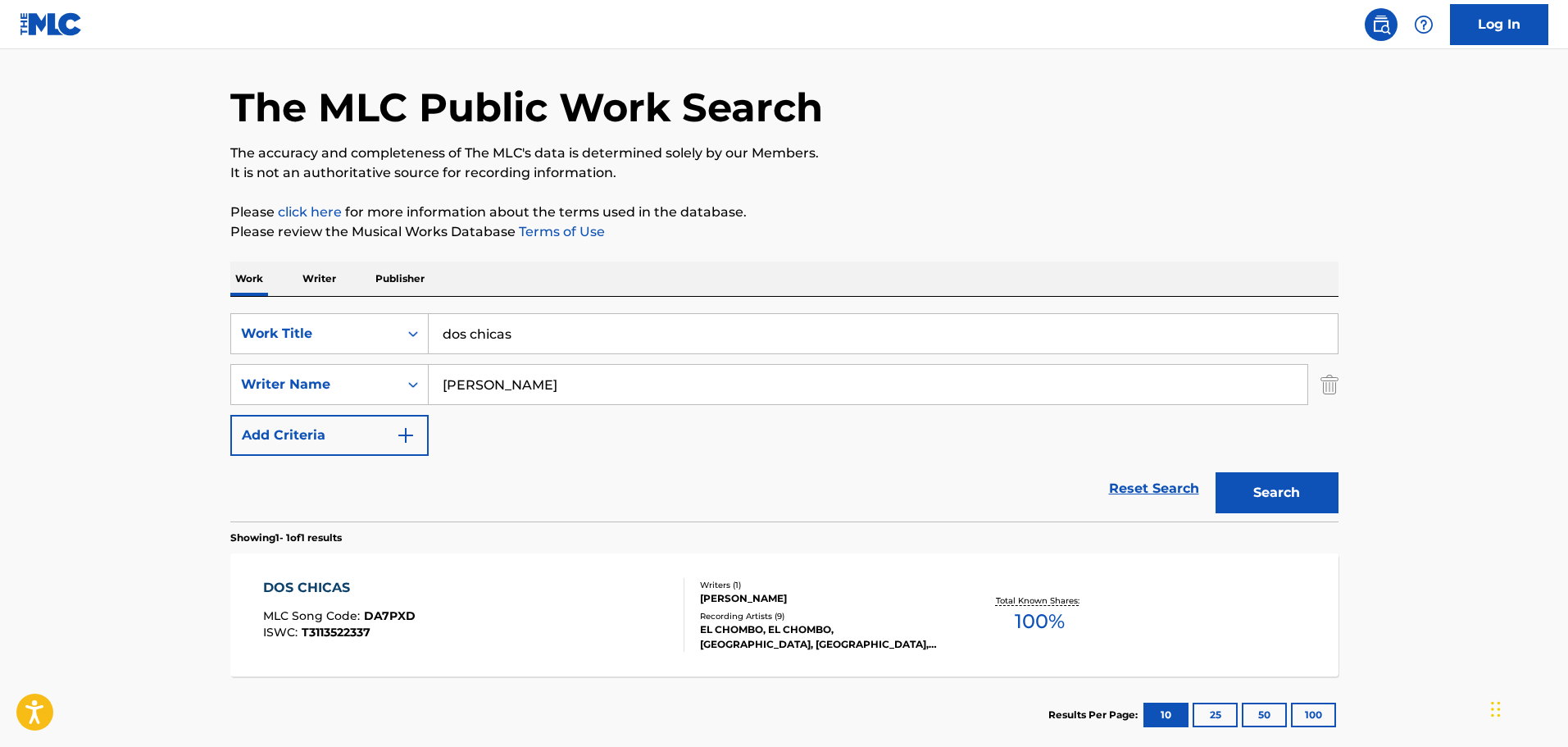
drag, startPoint x: 632, startPoint y: 330, endPoint x: 418, endPoint y: 306, distance: 215.3
click at [418, 306] on div "SearchWithCriteriacd332d84-1283-43cd-83c8-8e2b93c169e1 Work Title dos chicas Se…" at bounding box center [784, 409] width 1108 height 225
type input "amanexciendo con [PERSON_NAME]"
type input "espino"
click at [1215, 472] on button "Search" at bounding box center [1276, 493] width 123 height 41
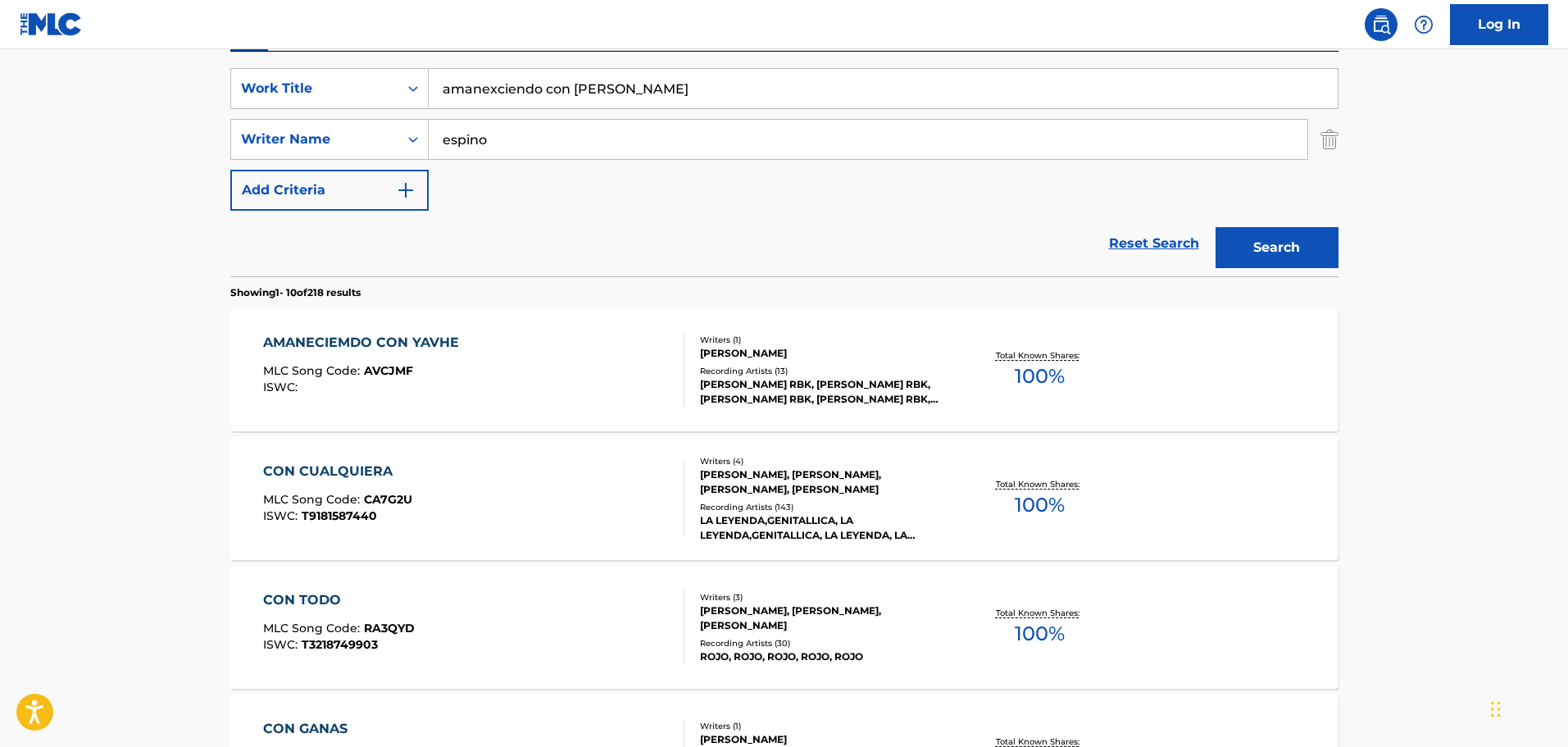
scroll to position [298, 0]
click at [500, 380] on div "AMANECIEMDO CON YAVHE MLC Song Code : AVCJMF ISWC :" at bounding box center [474, 369] width 422 height 74
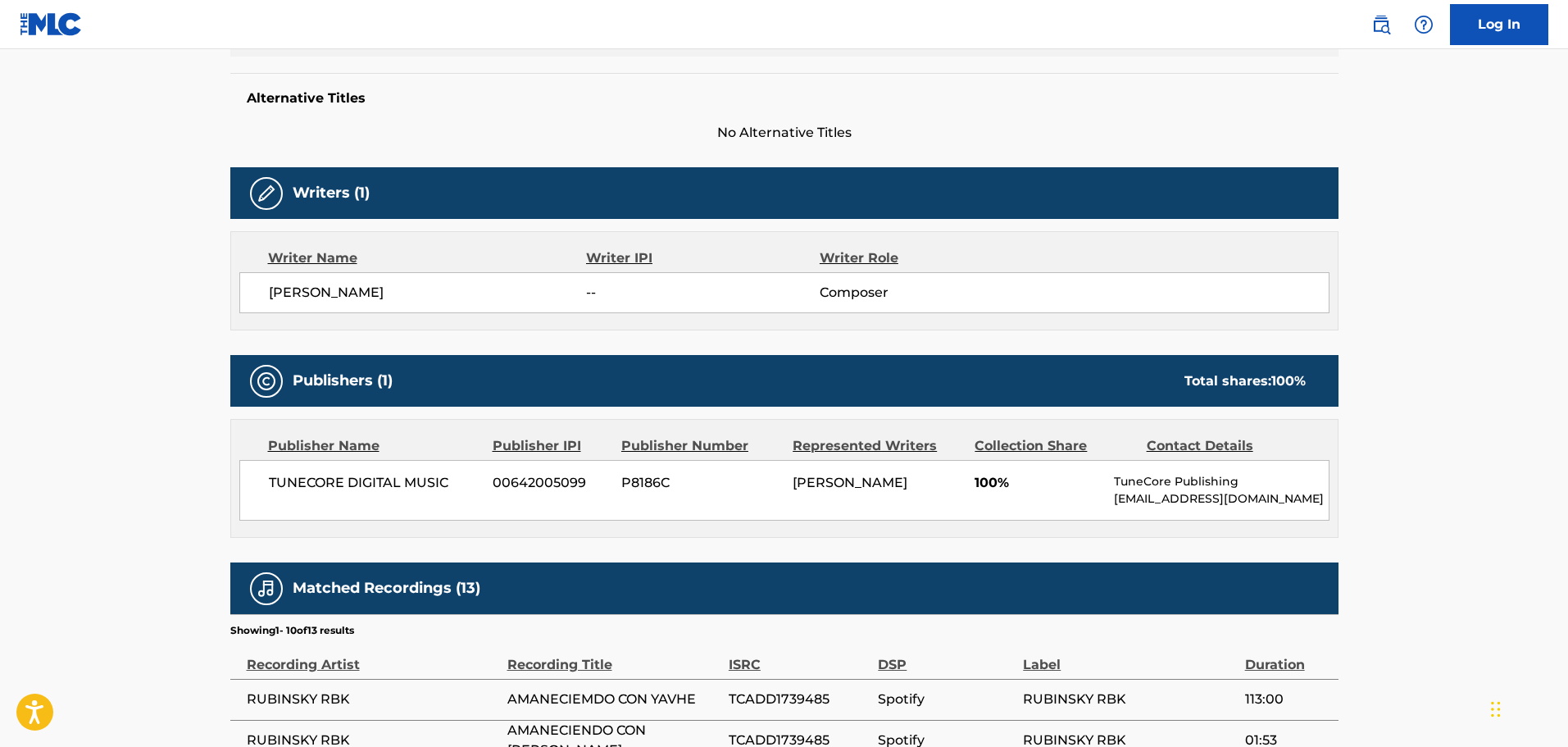
scroll to position [82, 0]
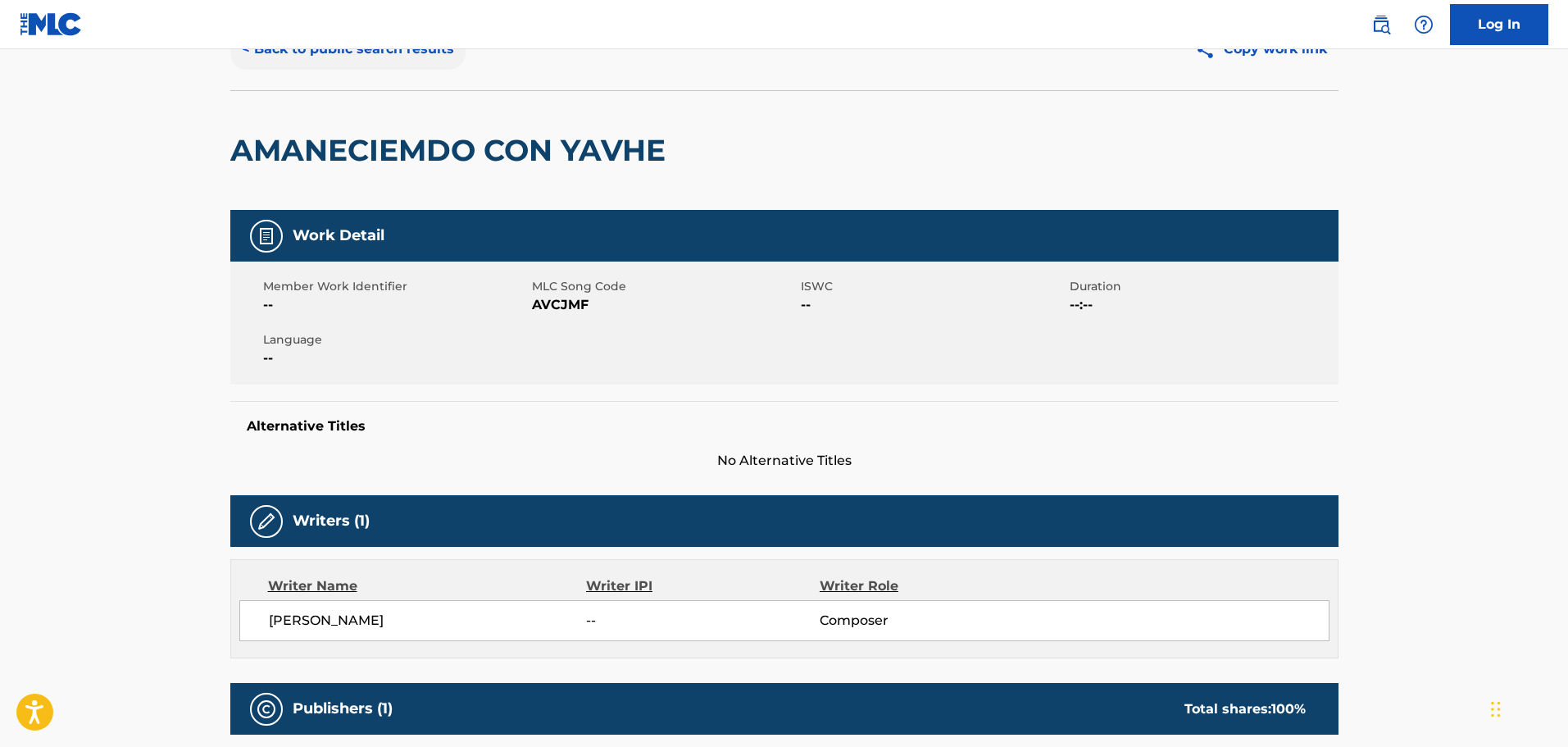
click at [386, 64] on button "< Back to public search results" at bounding box center [348, 49] width 235 height 41
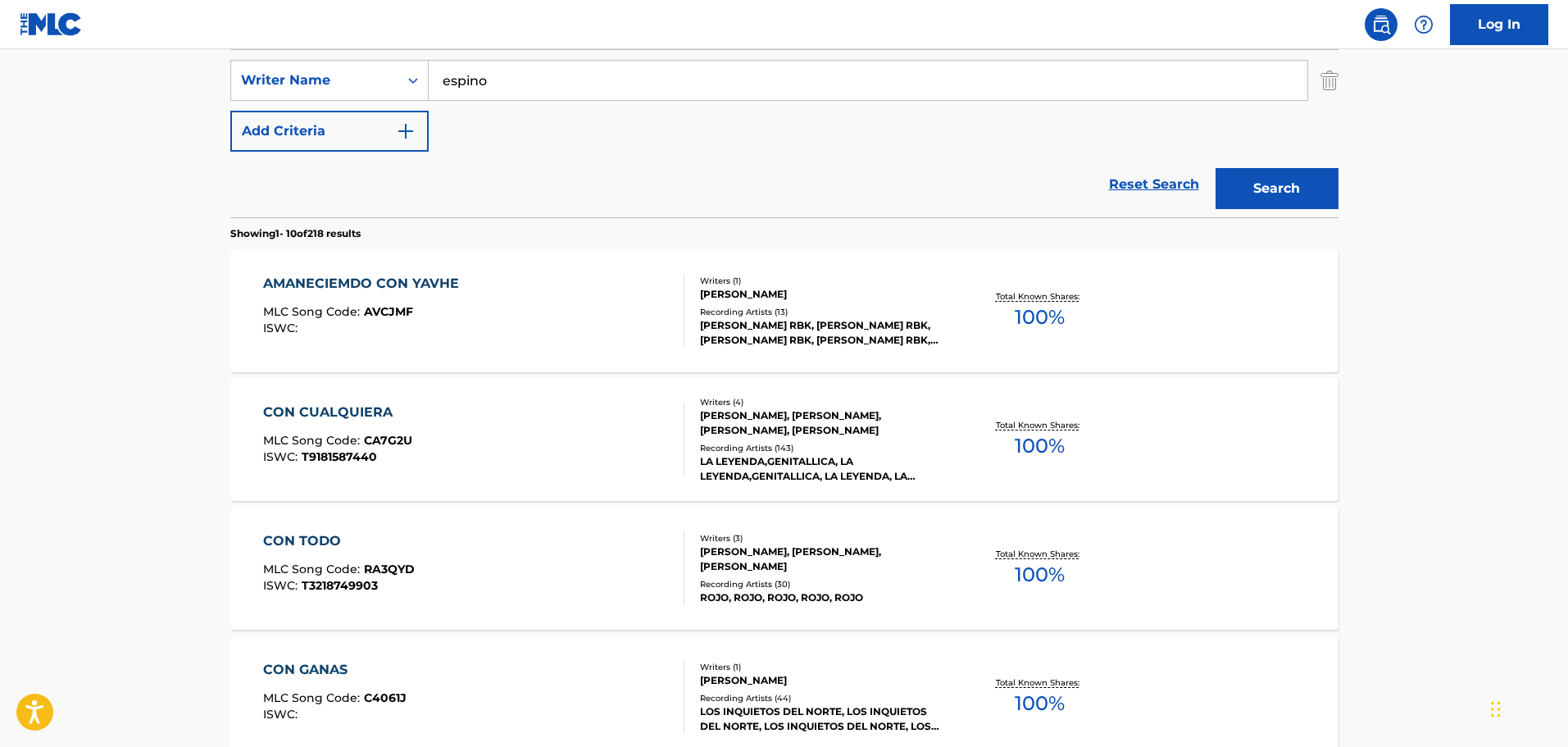
scroll to position [379, 0]
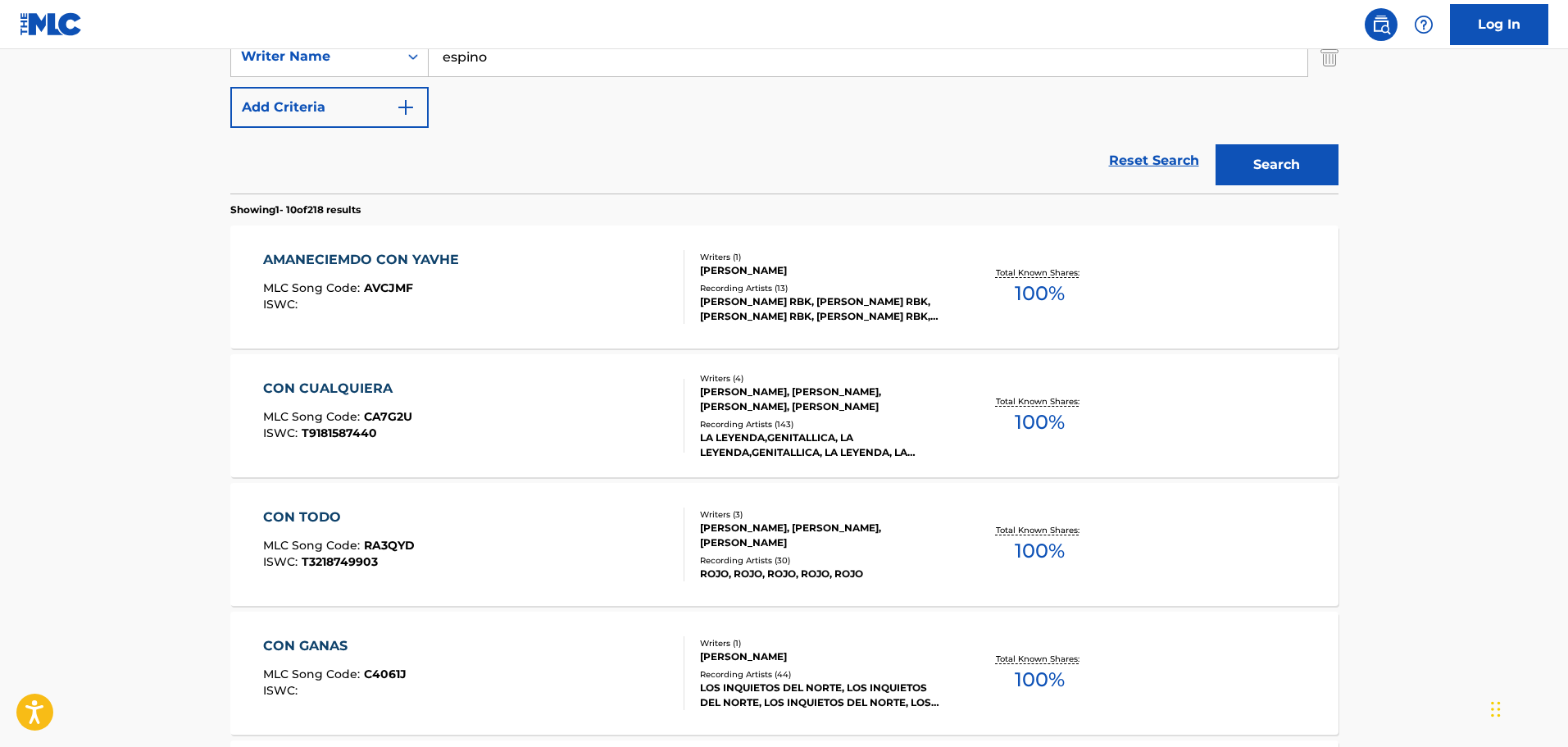
click at [535, 307] on div "AMANECIEMDO CON YAVHE MLC Song Code : AVCJMF ISWC :" at bounding box center [474, 287] width 422 height 74
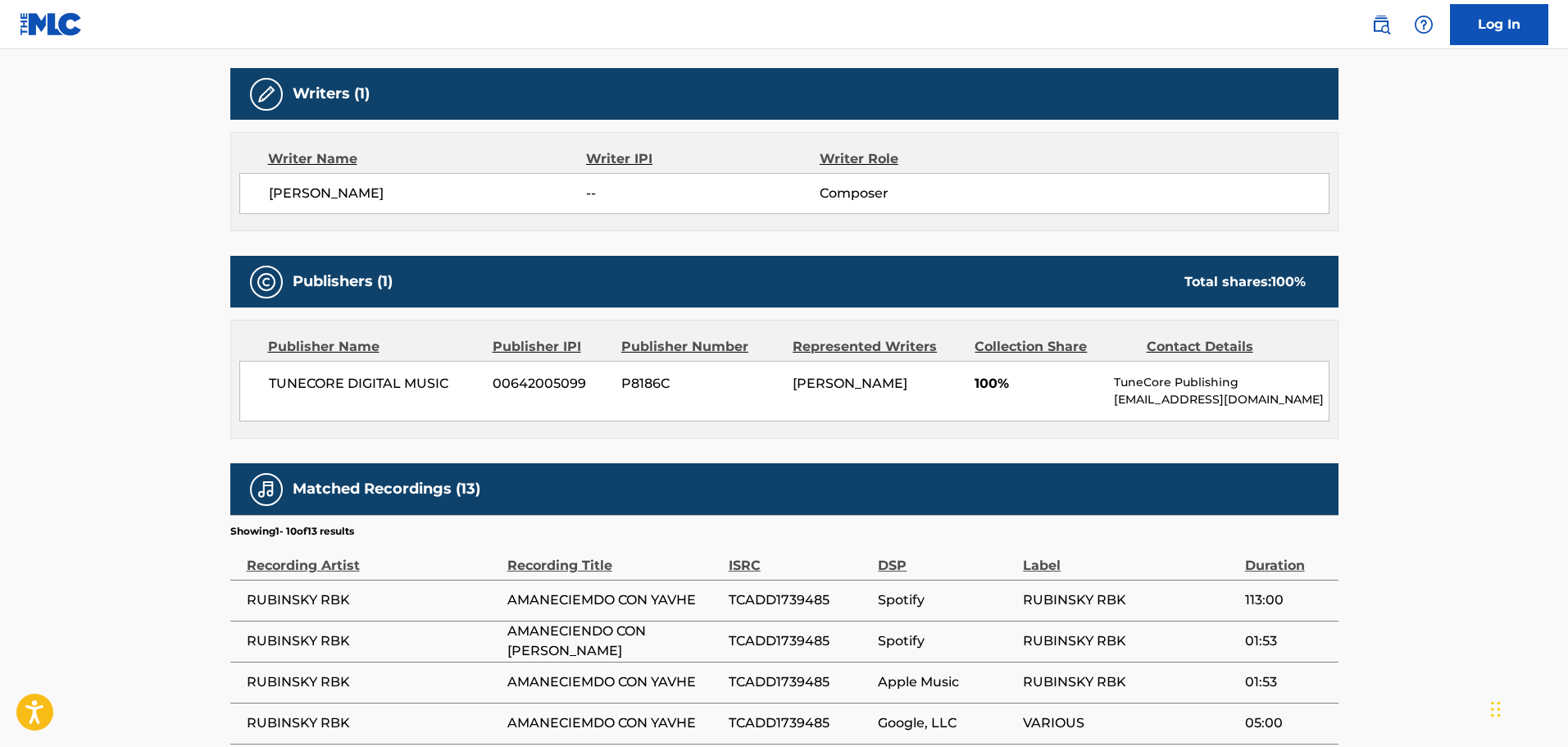
scroll to position [492, 0]
